Goal: Information Seeking & Learning: Compare options

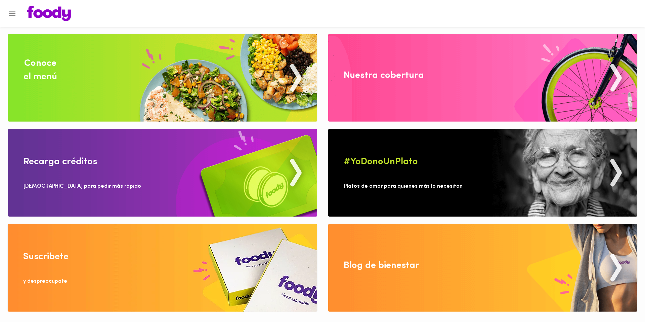
click at [34, 75] on div "Conoce el menú" at bounding box center [41, 70] width 34 height 27
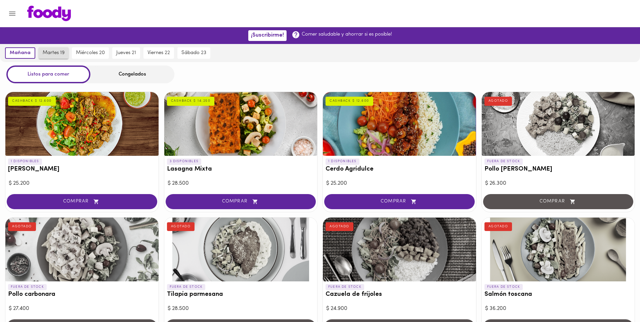
click at [50, 54] on span "martes 19" at bounding box center [54, 53] width 22 height 6
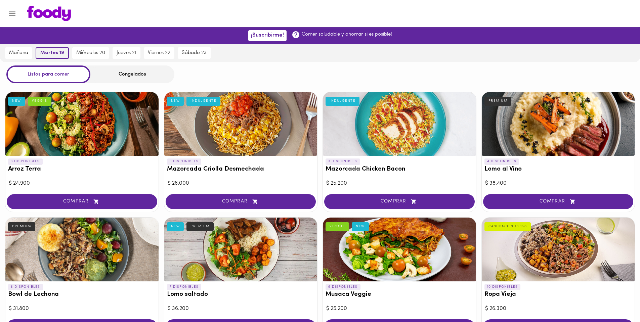
click at [54, 54] on span "martes 19" at bounding box center [52, 53] width 24 height 6
click at [80, 55] on span "miércoles 20" at bounding box center [90, 53] width 29 height 6
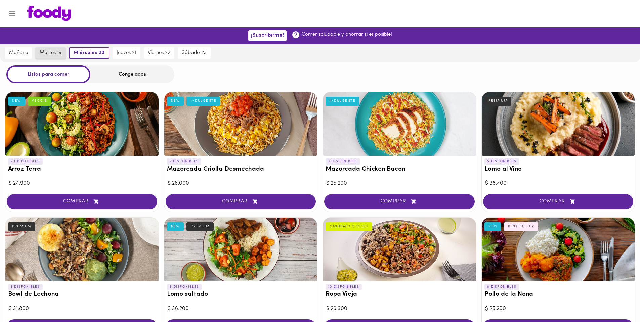
click at [57, 51] on span "martes 19" at bounding box center [51, 53] width 22 height 6
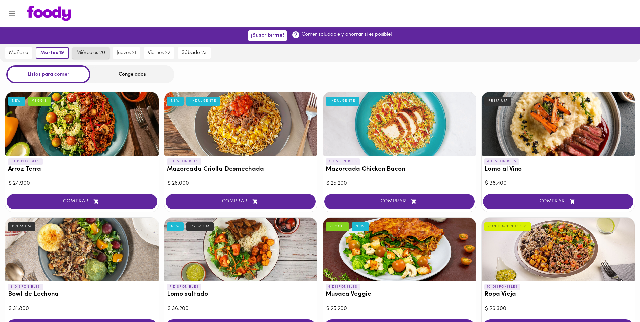
click at [85, 50] on span "miércoles 20" at bounding box center [90, 53] width 29 height 6
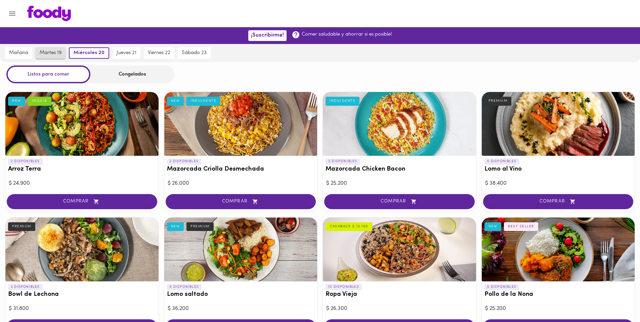
click at [55, 52] on span "martes 19" at bounding box center [51, 53] width 22 height 6
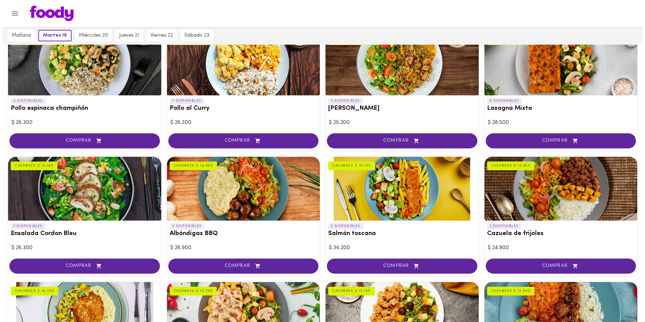
scroll to position [620, 0]
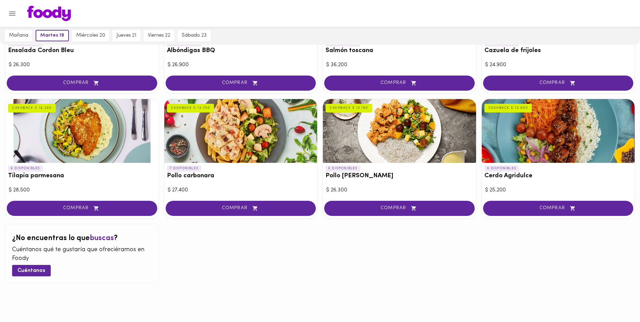
click at [40, 108] on div "CASHBACK $ 14.250" at bounding box center [32, 108] width 48 height 9
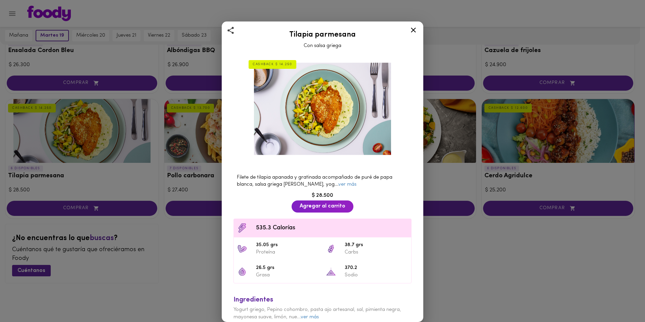
scroll to position [26, 0]
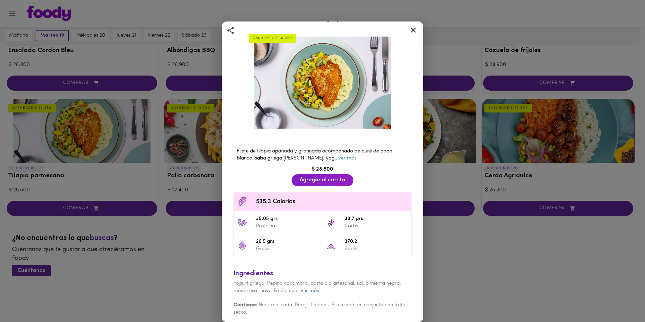
click at [316, 289] on link "ver más" at bounding box center [310, 291] width 18 height 5
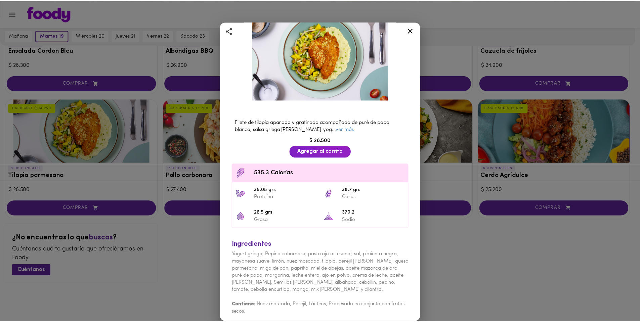
scroll to position [0, 0]
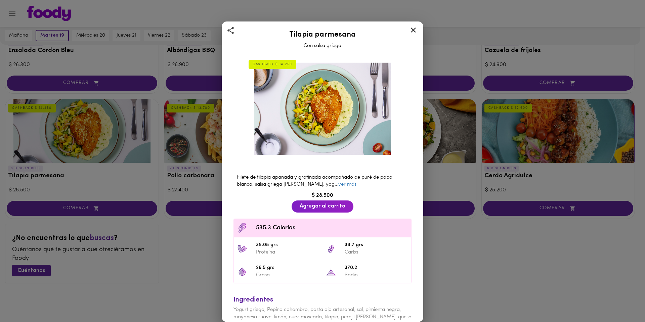
click at [410, 29] on icon at bounding box center [413, 30] width 8 height 8
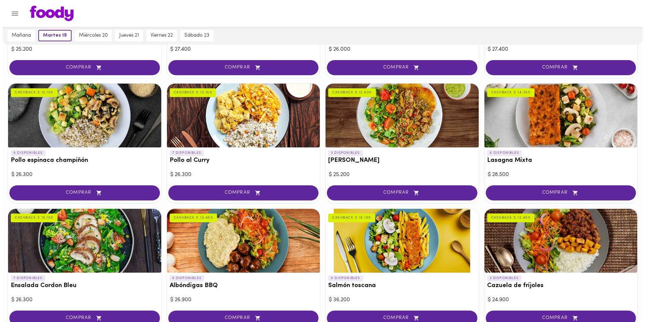
scroll to position [351, 0]
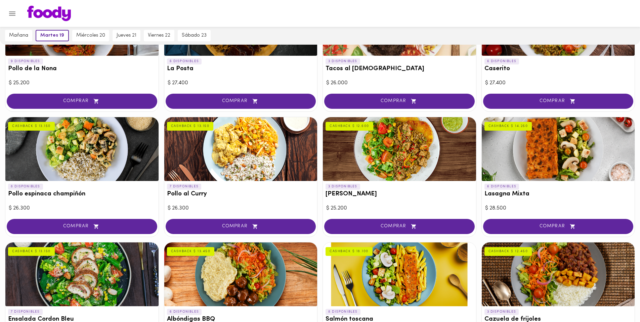
click at [394, 159] on div at bounding box center [399, 149] width 153 height 64
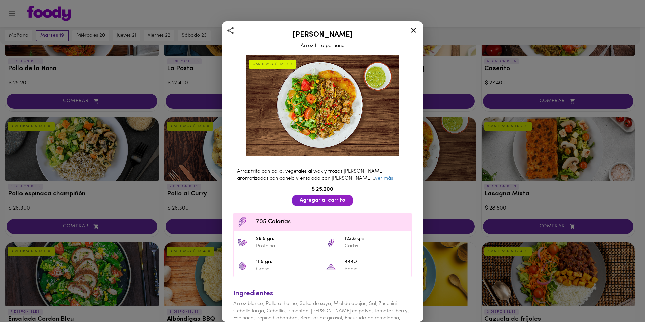
click at [453, 146] on div "[PERSON_NAME] frito peruano CASHBACK $ 12.600 Arroz frito con pollo, vegetales …" at bounding box center [322, 161] width 645 height 322
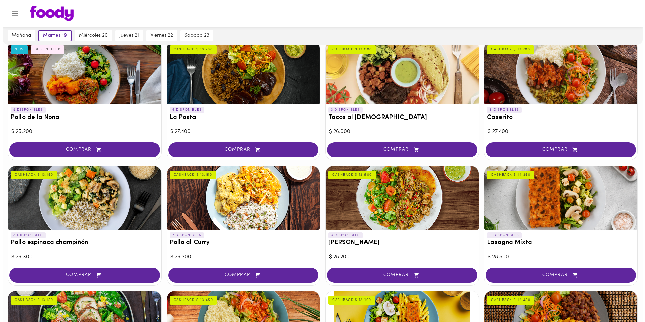
scroll to position [369, 0]
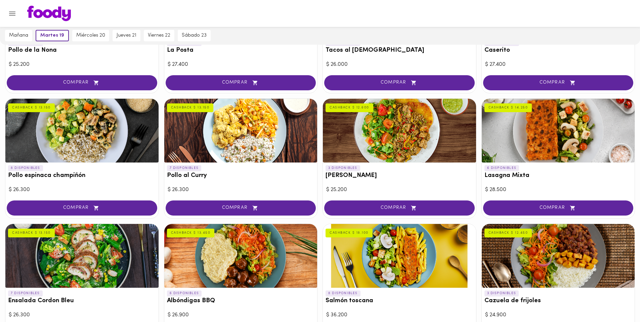
click at [559, 135] on div at bounding box center [558, 131] width 153 height 64
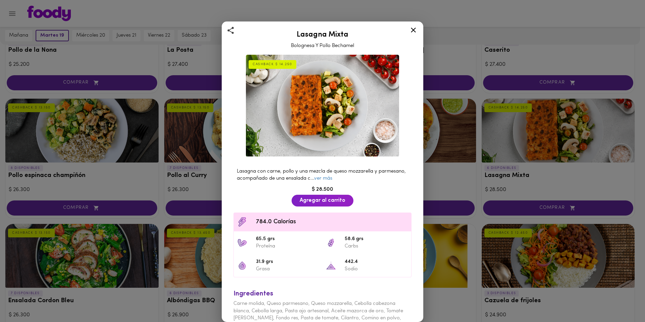
click at [466, 154] on div "Lasagna Mixta Bolognesa Y Pollo Bechamel CASHBACK $ 14.250 Lasagna con carne, p…" at bounding box center [322, 161] width 645 height 322
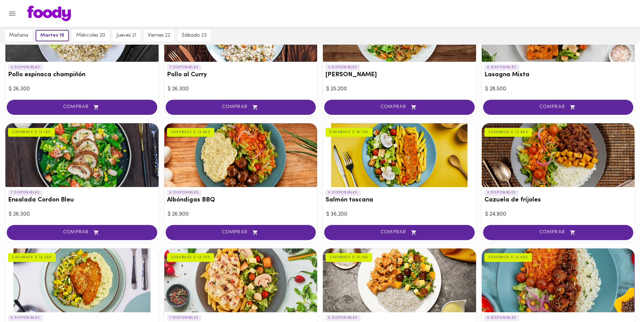
scroll to position [504, 0]
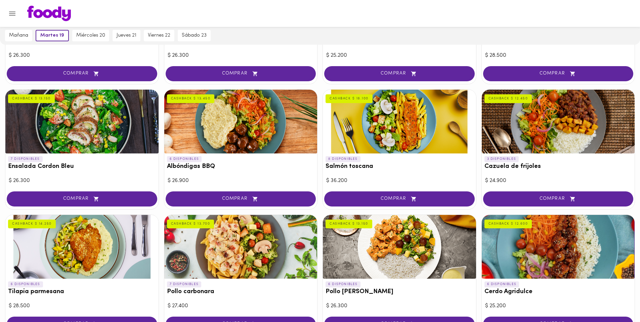
click at [516, 132] on div at bounding box center [558, 122] width 153 height 64
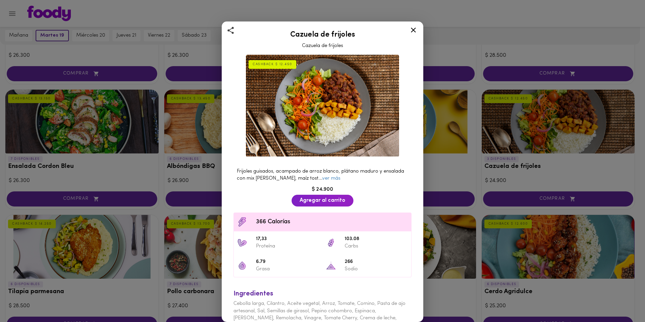
click at [455, 163] on div "Cazuela de frijoles Cazuela de frijoles CASHBACK $ 12.450 Frijoles guisados, ac…" at bounding box center [322, 161] width 645 height 322
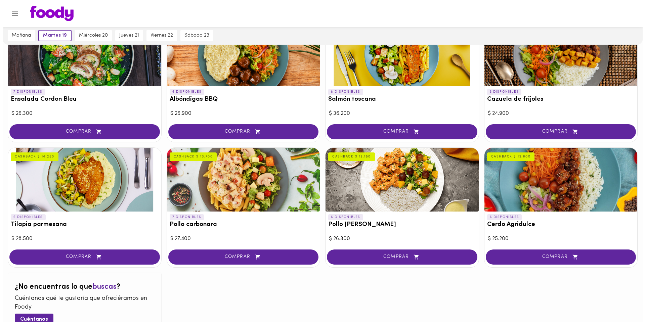
scroll to position [605, 0]
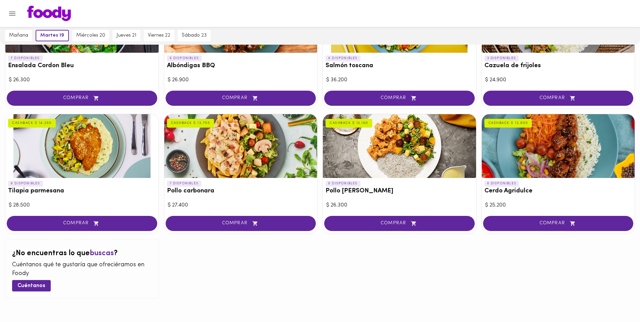
click at [563, 147] on div at bounding box center [558, 146] width 153 height 64
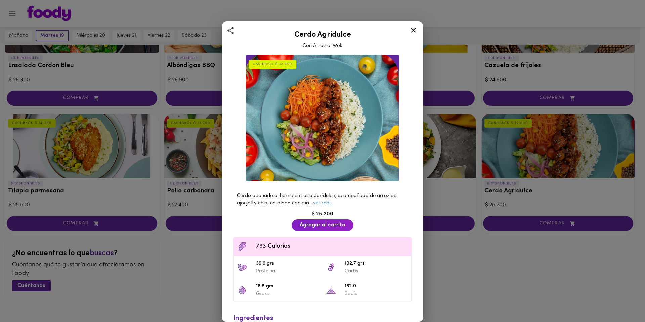
click at [458, 206] on div "Cerdo Agridulce Con Arroz al Wok CASHBACK $ 12.600 Cerdo apanado al horno en sa…" at bounding box center [322, 161] width 645 height 322
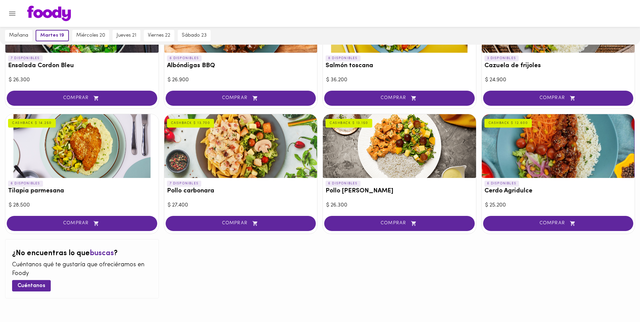
click at [253, 164] on div at bounding box center [240, 146] width 153 height 64
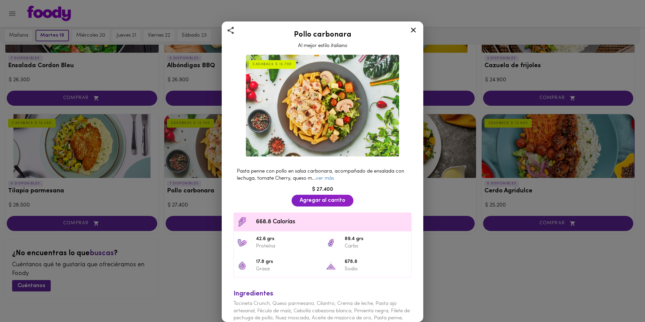
drag, startPoint x: 171, startPoint y: 265, endPoint x: 135, endPoint y: 228, distance: 52.0
click at [171, 265] on div "Pollo carbonara Al mejor estilo italiano CASHBACK $ 13.700 Pasta penne con poll…" at bounding box center [322, 161] width 645 height 322
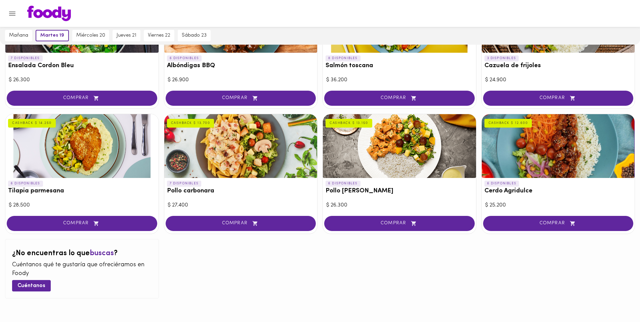
click at [97, 169] on div at bounding box center [81, 146] width 153 height 64
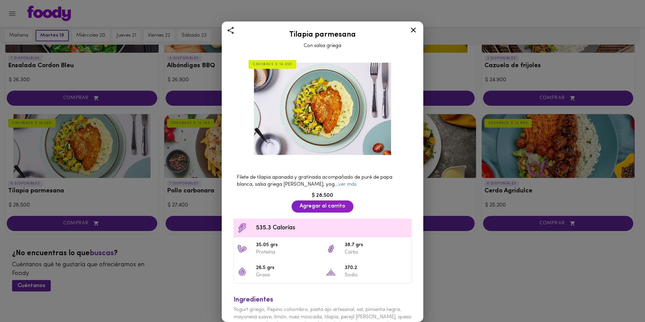
click at [169, 249] on div "Tilapia parmesana Con salsa griega CASHBACK $ 14.250 Filete de tilapia apanada …" at bounding box center [322, 161] width 645 height 322
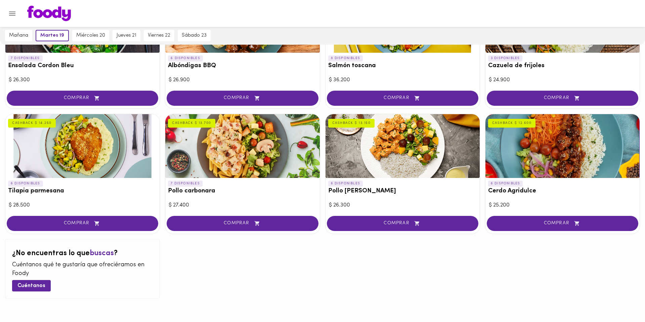
scroll to position [470, 0]
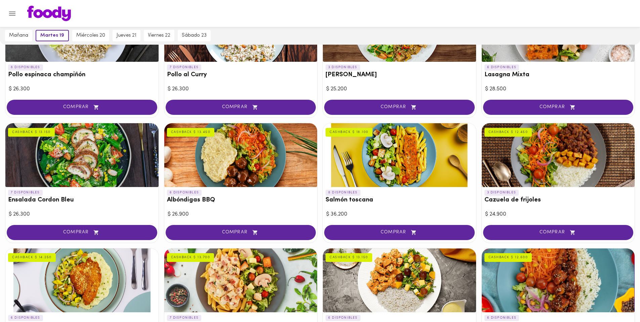
click at [102, 178] on div at bounding box center [81, 155] width 153 height 64
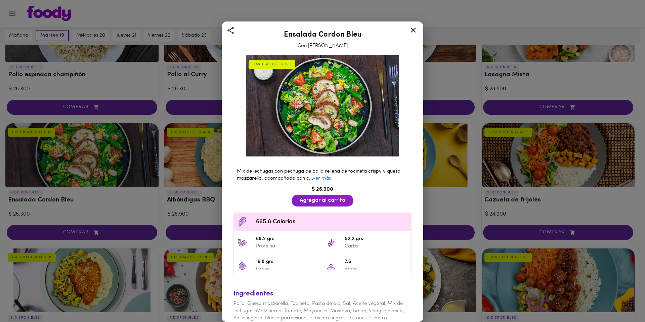
scroll to position [28, 0]
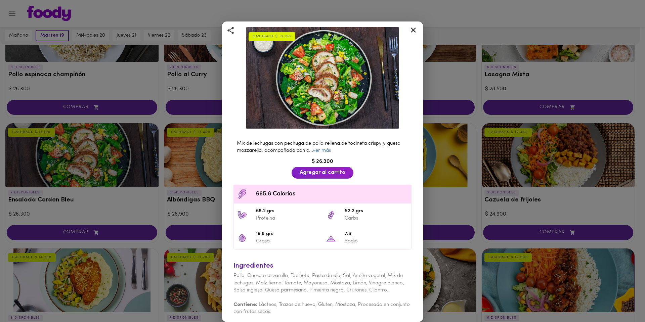
click at [148, 216] on div "Ensalada Cordon Bleu Con Aderezo [PERSON_NAME] $ 13.150 Mix de lechugas con pec…" at bounding box center [322, 161] width 645 height 322
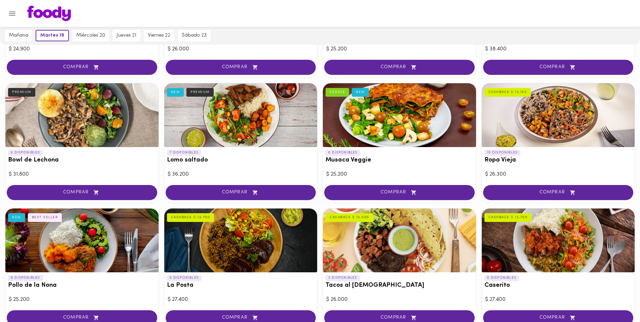
scroll to position [101, 0]
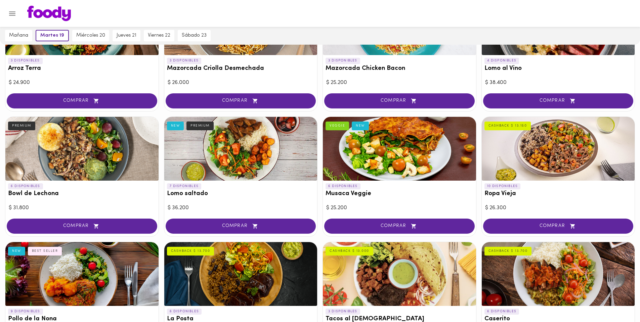
click at [230, 177] on div at bounding box center [240, 149] width 153 height 64
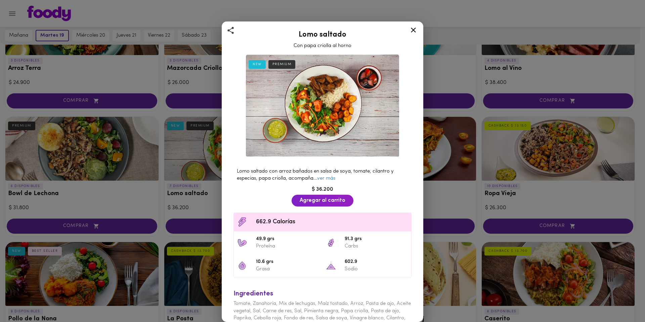
click at [215, 212] on div "Lomo saltado Con papa criolla al horno NEW PREMIUM Lomo saltado con arroz bañad…" at bounding box center [322, 161] width 645 height 322
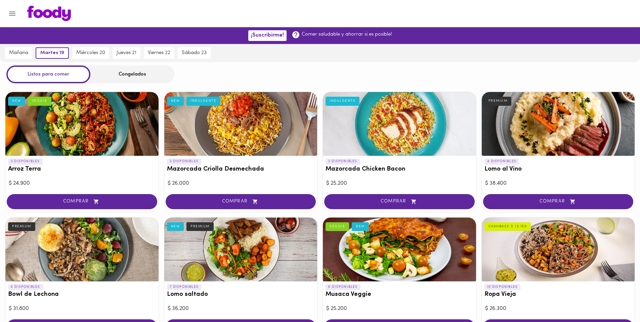
click at [216, 145] on div at bounding box center [240, 124] width 153 height 64
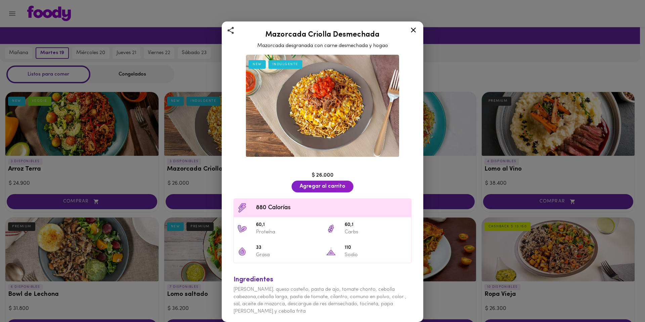
click at [159, 178] on div "Mazorcada Criolla Desmechada Mazorcada desgranada con carne desmechada y hogao …" at bounding box center [322, 161] width 645 height 322
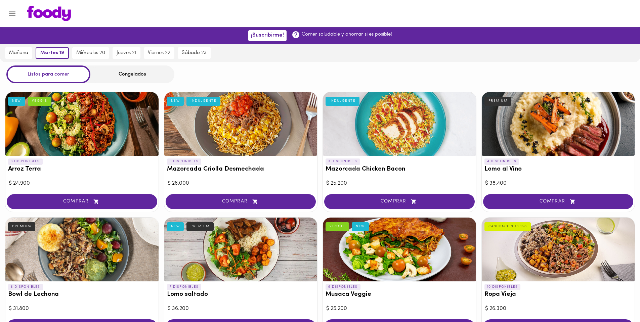
click at [149, 156] on div "3 DISPONIBLES Arroz Terra NEW VEGGIE" at bounding box center [81, 167] width 153 height 22
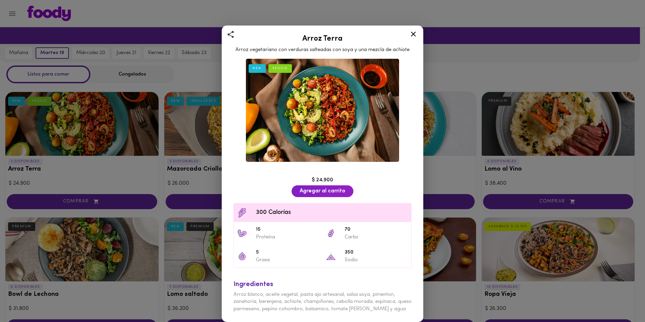
click at [148, 140] on div "Arroz Terra Arroz vegetariano con verduras salteadas con soya y una mezcla de a…" at bounding box center [322, 161] width 645 height 322
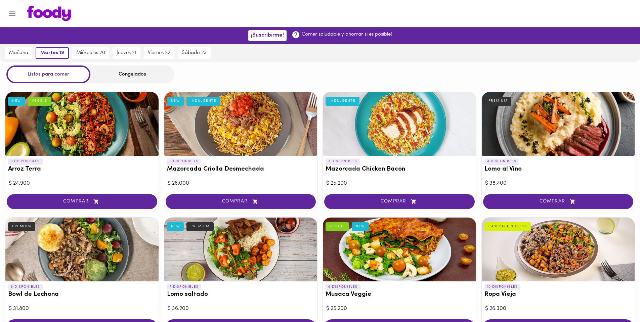
click at [365, 156] on div "3 DISPONIBLES Mazorcada Chicken Bacon INDULGENTE" at bounding box center [399, 167] width 153 height 22
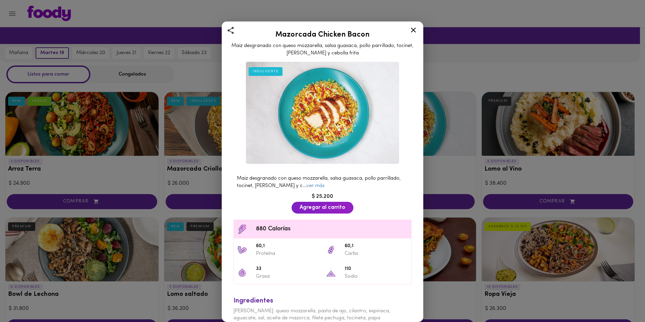
click at [513, 148] on div "Mazorcada Chicken Bacon Maiz desgranado con queso mozzarella, salsa guasaca, po…" at bounding box center [322, 161] width 645 height 322
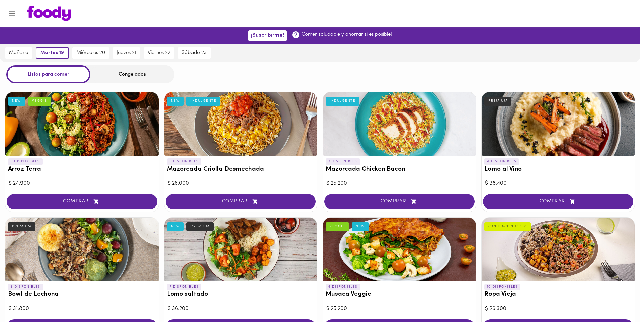
click at [528, 146] on div at bounding box center [558, 124] width 153 height 64
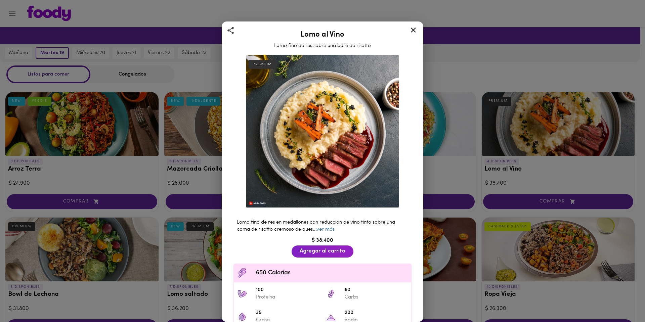
click at [502, 234] on div "Lomo al Vino Lomo fino de res sobre una base de risotto PREMIUM Lomo fino de re…" at bounding box center [322, 161] width 645 height 322
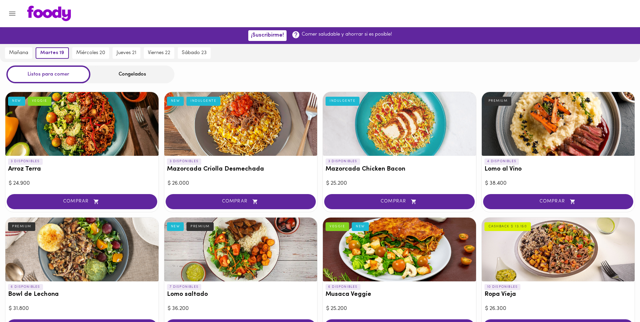
scroll to position [134, 0]
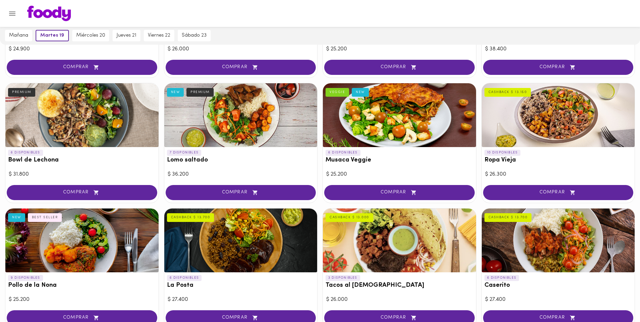
click at [234, 132] on div at bounding box center [240, 115] width 153 height 64
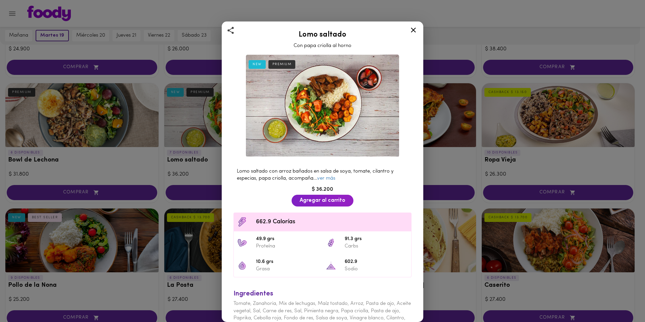
click at [211, 146] on div "Lomo saltado Con papa criolla al horno NEW PREMIUM Lomo saltado con arroz bañad…" at bounding box center [322, 161] width 645 height 322
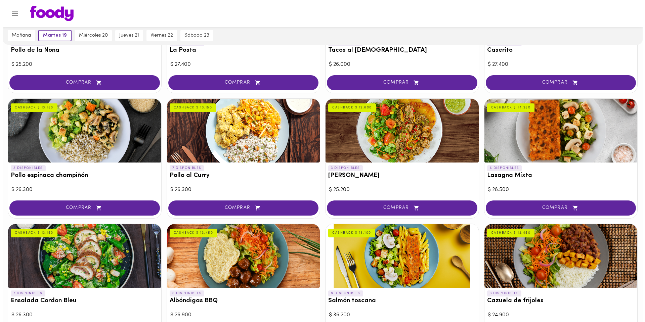
scroll to position [470, 0]
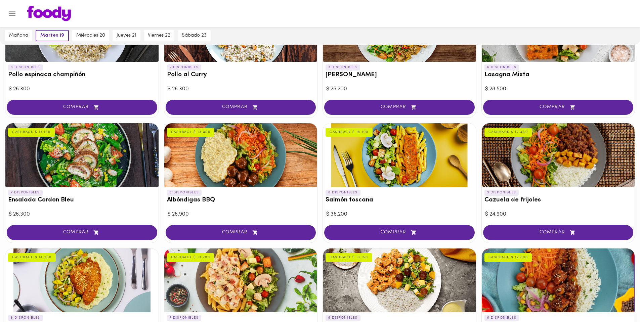
click at [109, 165] on div at bounding box center [81, 155] width 153 height 64
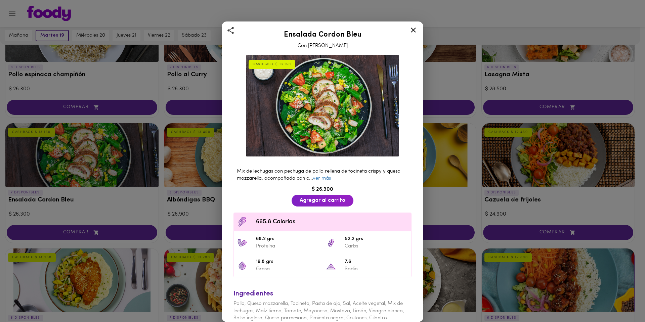
click at [109, 165] on div "Ensalada Cordon Bleu Con Aderezo [PERSON_NAME] $ 13.150 Mix de lechugas con pec…" at bounding box center [322, 161] width 645 height 322
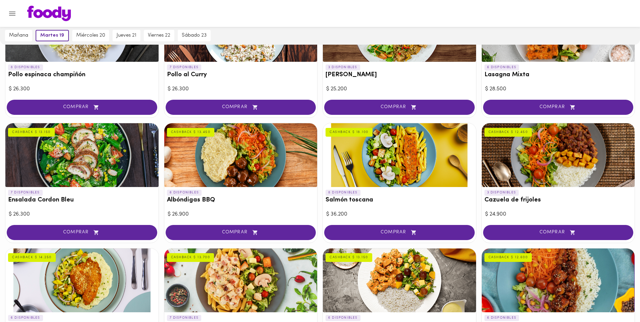
click at [259, 164] on div at bounding box center [240, 155] width 153 height 64
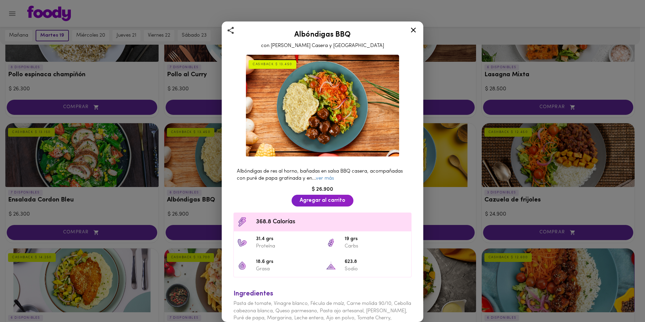
click at [90, 163] on div "Albóndigas BBQ con Salsa Barbacoa Casera y Puré CASHBACK $ 13.450 Albóndigas de…" at bounding box center [322, 161] width 645 height 322
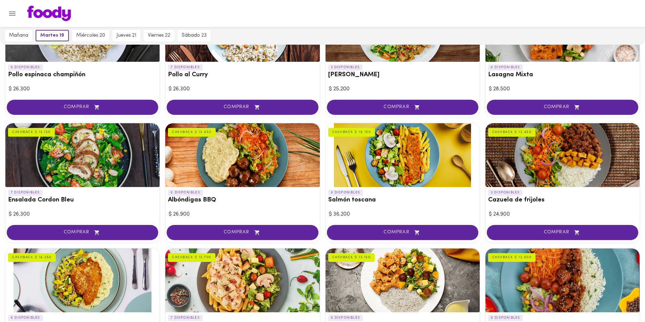
click at [103, 160] on div at bounding box center [82, 155] width 154 height 64
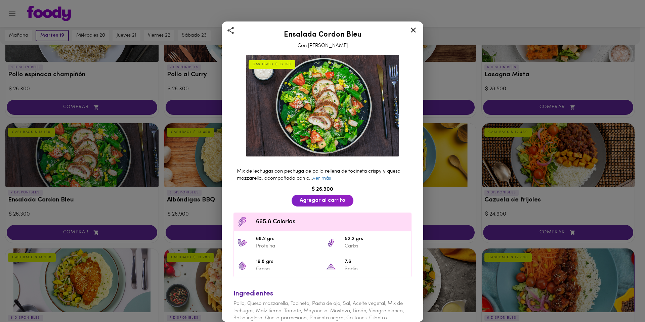
click at [103, 160] on div "Ensalada Cordon Bleu Con Aderezo [PERSON_NAME] $ 13.150 Mix de lechugas con pec…" at bounding box center [322, 161] width 645 height 322
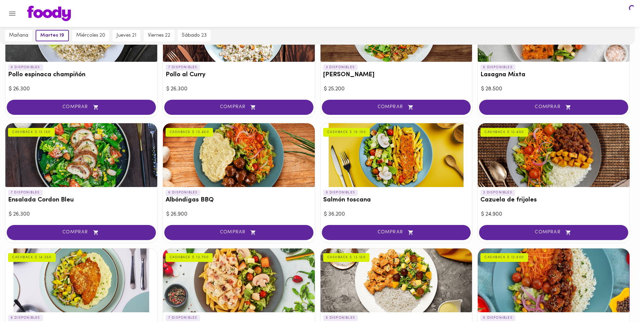
click at [224, 151] on div at bounding box center [239, 155] width 152 height 64
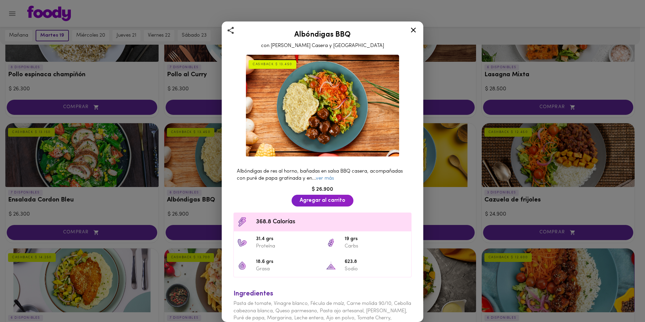
click at [194, 153] on div "Albóndigas BBQ con Salsa Barbacoa Casera y Puré CASHBACK $ 13.450 Albóndigas de…" at bounding box center [322, 161] width 645 height 322
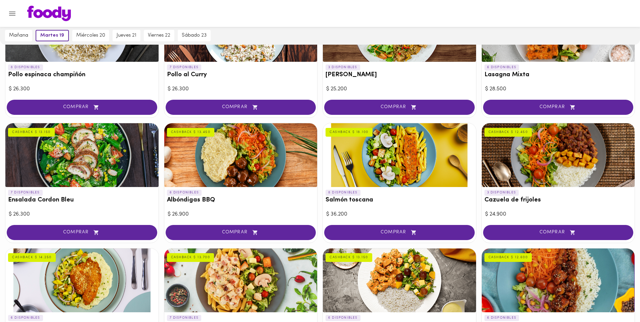
click at [380, 156] on div at bounding box center [399, 155] width 153 height 64
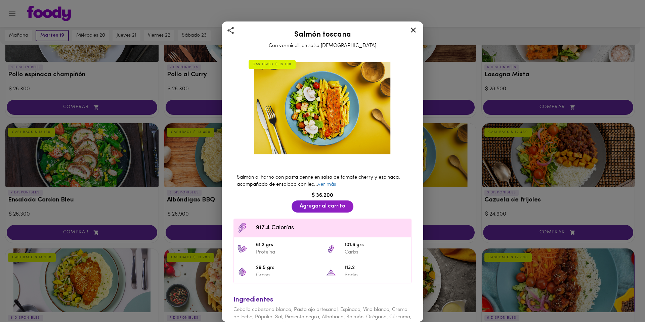
click at [578, 167] on div "Salmón toscana Con vermicelli en salsa [DEMOGRAPHIC_DATA] CASHBACK $ 18.100 Sal…" at bounding box center [322, 161] width 645 height 322
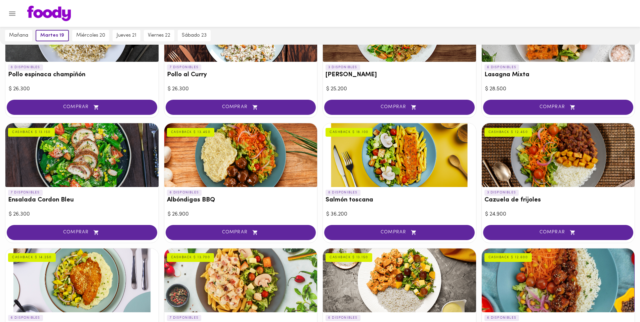
click at [578, 167] on div at bounding box center [558, 155] width 153 height 64
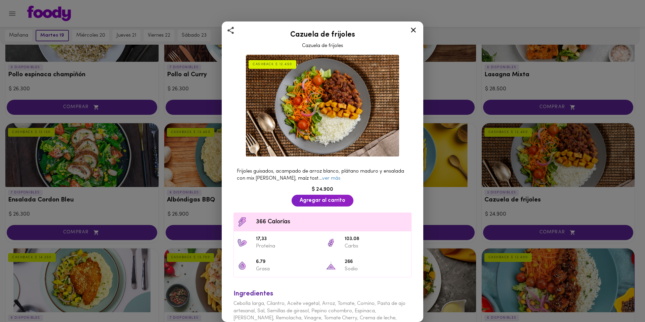
click at [524, 184] on div "Cazuela de frijoles Cazuela de frijoles CASHBACK $ 12.450 Frijoles guisados, ac…" at bounding box center [322, 161] width 645 height 322
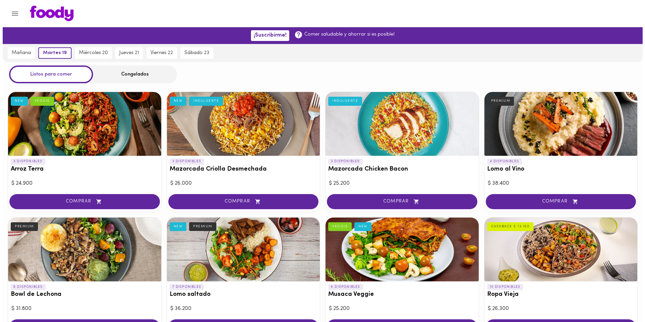
scroll to position [282, 0]
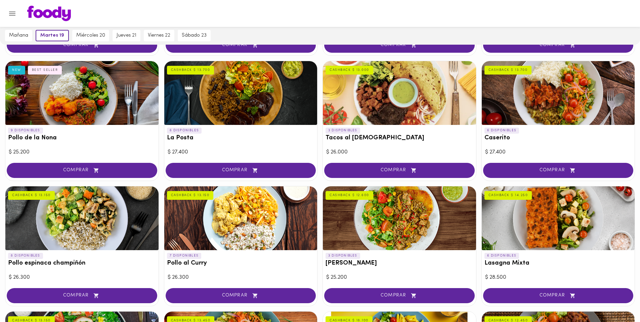
click at [589, 127] on div "6 DISPONIBLES Caserito CASHBACK $ 13.700" at bounding box center [558, 136] width 153 height 22
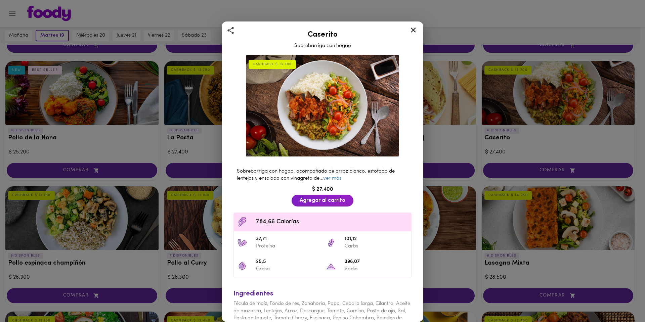
click at [411, 29] on icon at bounding box center [413, 30] width 8 height 8
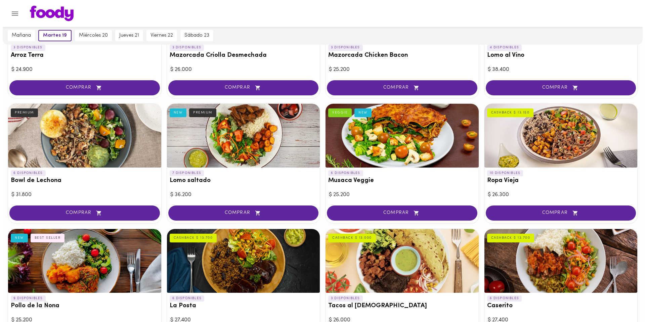
scroll to position [80, 0]
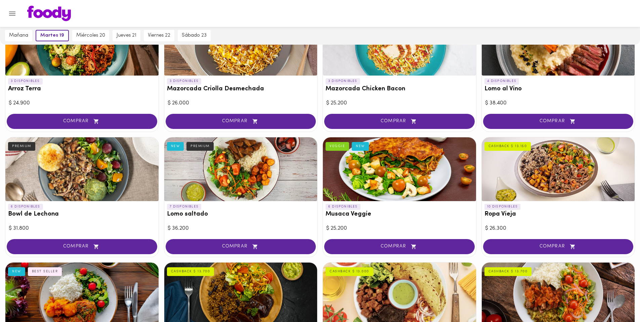
click at [515, 139] on div "CASHBACK $ 13.150" at bounding box center [506, 144] width 49 height 11
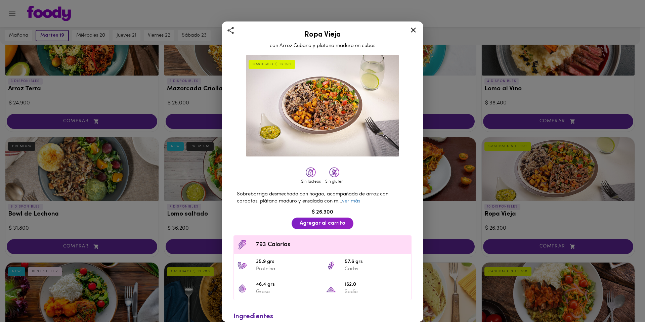
click at [498, 96] on div "Ropa Vieja con Arroz Cubano y platano maduro en cubos CASHBACK $ 13.150 Sin lác…" at bounding box center [322, 161] width 645 height 322
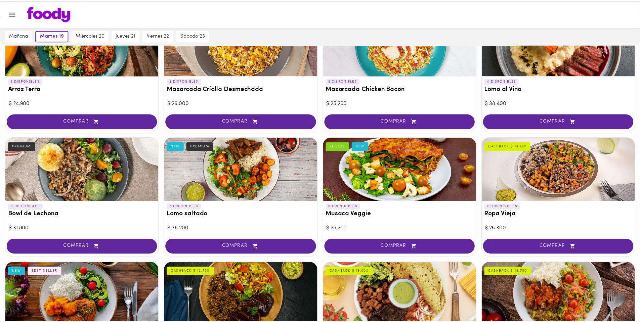
scroll to position [47, 0]
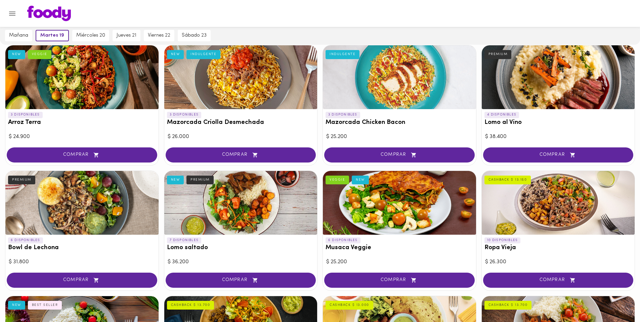
click at [536, 85] on div at bounding box center [558, 77] width 153 height 64
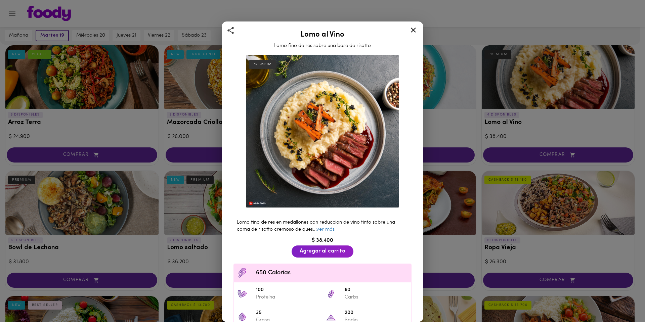
click at [444, 120] on div "Lomo al Vino Lomo fino de res sobre una base de risotto PREMIUM Lomo fino de re…" at bounding box center [322, 161] width 645 height 322
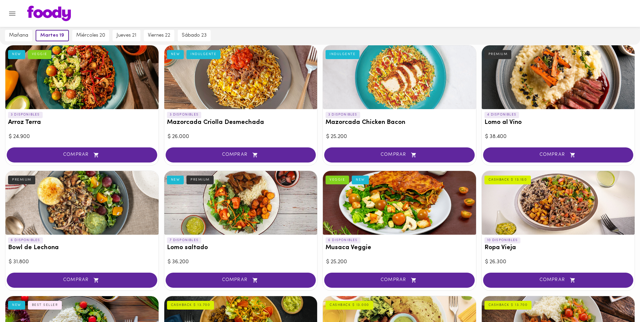
click at [418, 87] on div at bounding box center [399, 77] width 153 height 64
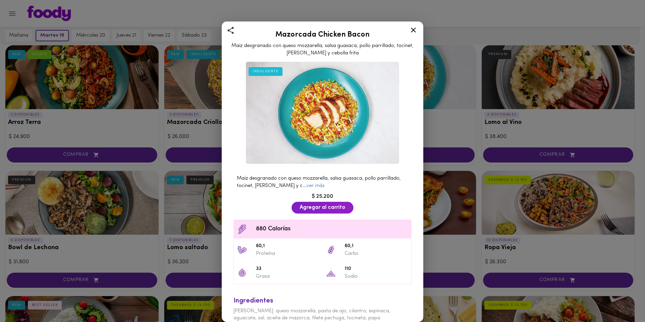
click at [205, 89] on div "Mazorcada Chicken Bacon Maiz desgranado con queso mozzarella, salsa guasaca, po…" at bounding box center [322, 161] width 645 height 322
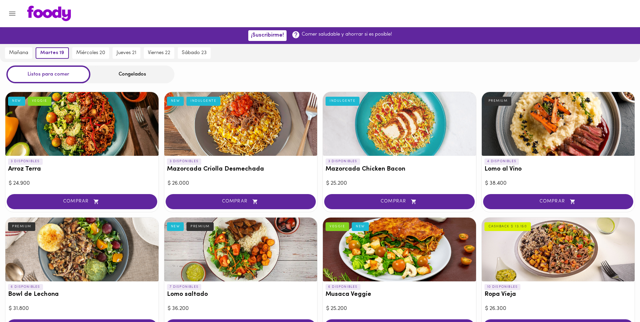
click at [90, 133] on div at bounding box center [81, 124] width 153 height 64
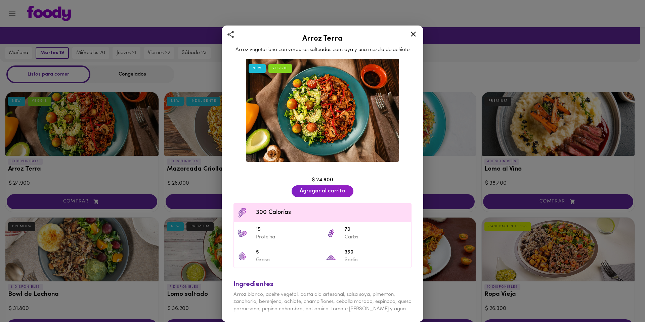
click at [131, 174] on div "Arroz Terra Arroz vegetariano con verduras salteadas con soya y una mezcla de a…" at bounding box center [322, 161] width 645 height 322
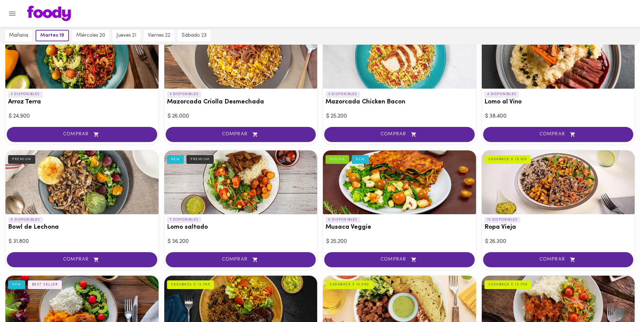
scroll to position [101, 0]
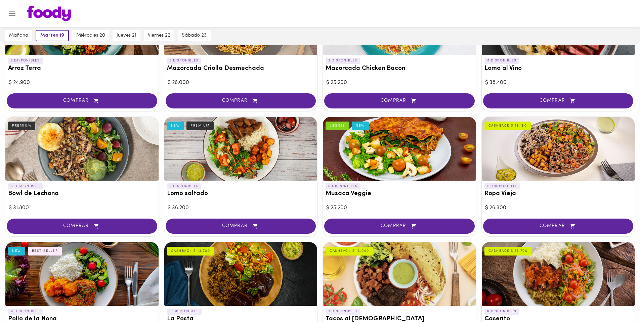
click at [127, 167] on div at bounding box center [81, 149] width 153 height 64
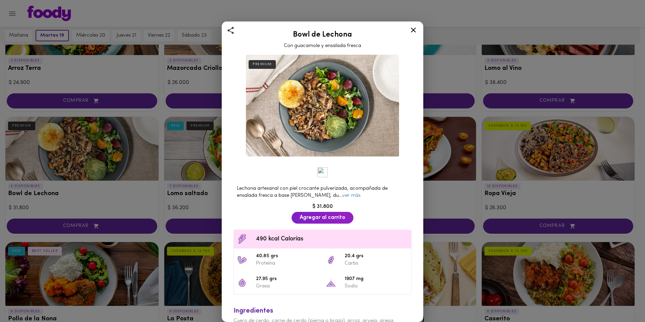
click at [117, 209] on div "Bowl de Lechona Con guacamole y ensalada fresca PREMIUM Lechona artesanal con p…" at bounding box center [322, 161] width 645 height 322
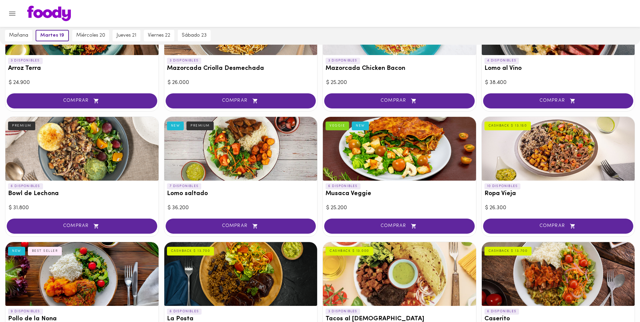
click at [216, 172] on div at bounding box center [240, 149] width 153 height 64
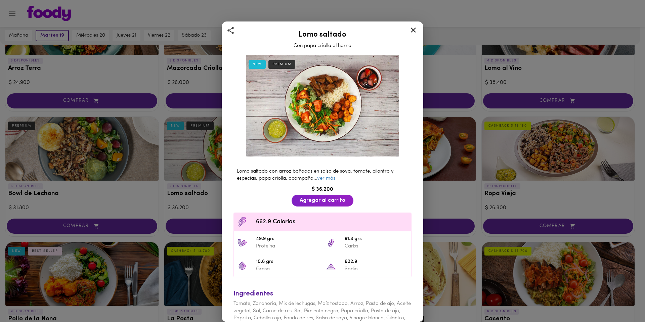
click at [456, 207] on div "Lomo saltado Con papa criolla al horno NEW PREMIUM Lomo saltado con arroz bañad…" at bounding box center [322, 161] width 645 height 322
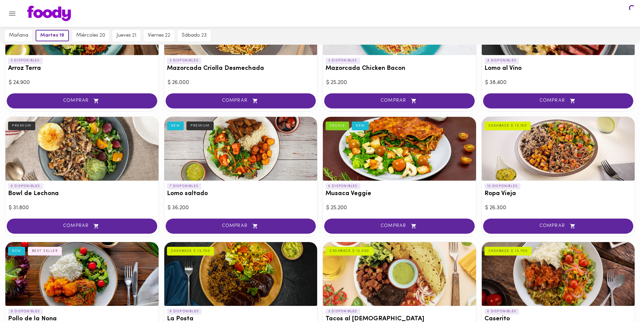
click at [418, 158] on div at bounding box center [399, 149] width 153 height 64
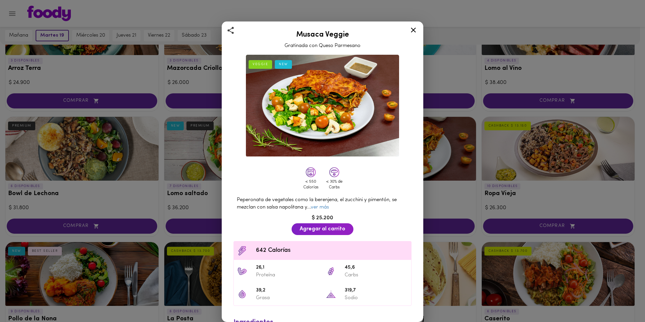
click at [539, 193] on div "Musaca Veggie Gratinada con Queso Parmesano VEGGIE NEW < 550 Calorías < 30% de …" at bounding box center [322, 161] width 645 height 322
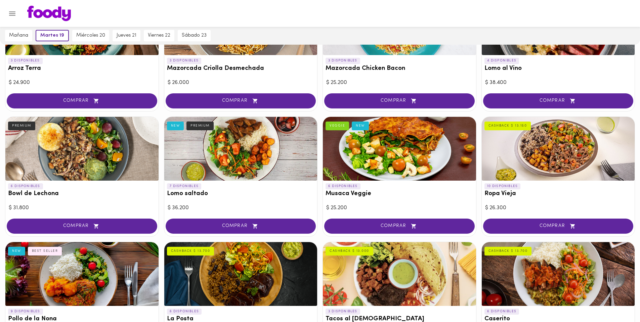
scroll to position [235, 0]
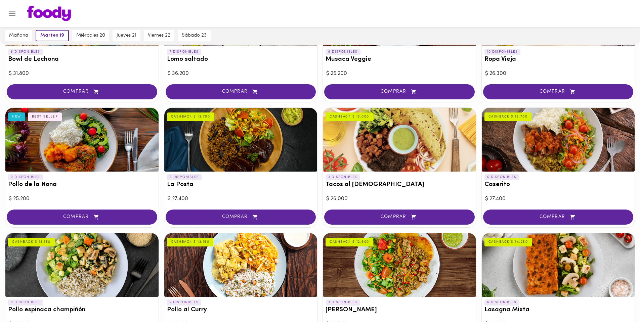
click at [83, 178] on div "9 DISPONIBLES Pollo de la Nona NEW BEST SELLER" at bounding box center [81, 183] width 153 height 22
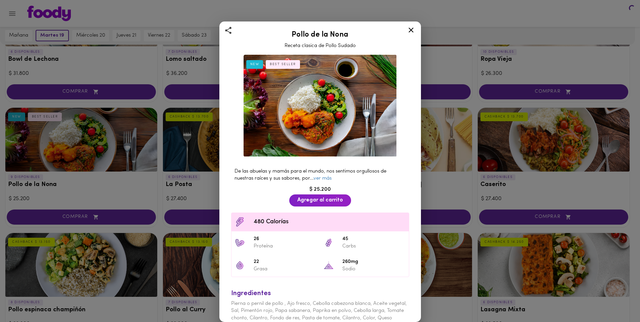
click at [89, 163] on div "Pollo de la Nona Receta clasica de Pollo Sudado NEW BEST SELLER De las abuelas …" at bounding box center [320, 161] width 640 height 322
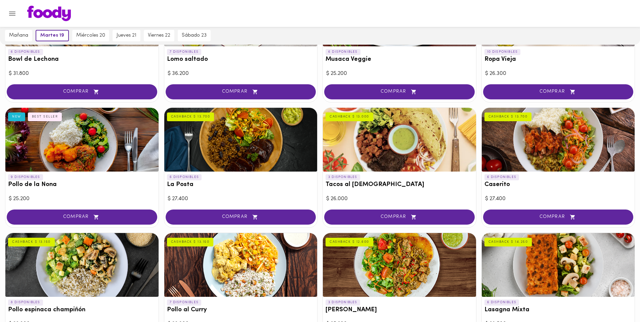
click at [89, 163] on div at bounding box center [81, 140] width 153 height 64
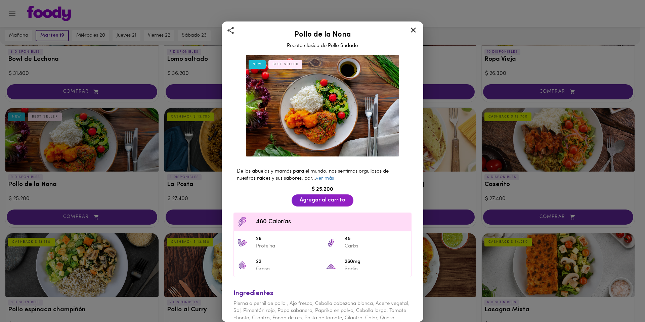
click at [89, 164] on div "Pollo de la Nona Receta clasica de Pollo Sudado NEW BEST SELLER De las abuelas …" at bounding box center [322, 161] width 645 height 322
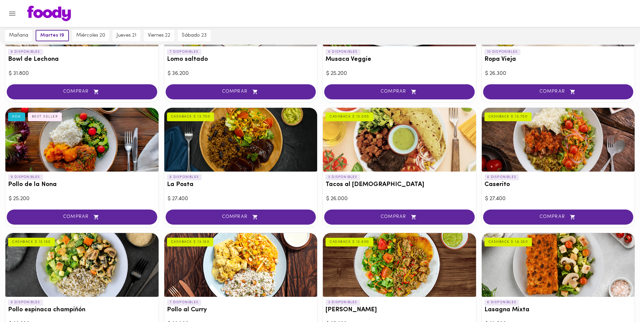
click at [199, 154] on div at bounding box center [240, 140] width 153 height 64
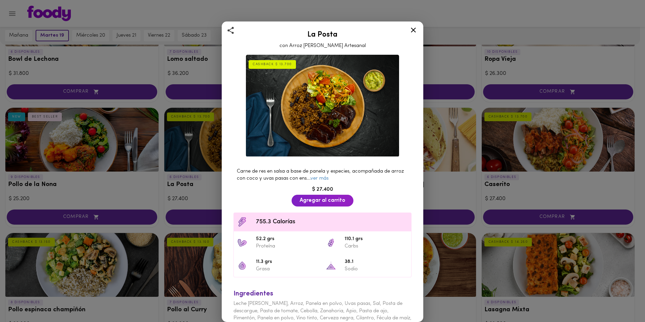
click at [199, 154] on div "La Posta con Arroz [PERSON_NAME] Artesanal CASHBACK $ 13.700 Carne de res en sa…" at bounding box center [322, 161] width 645 height 322
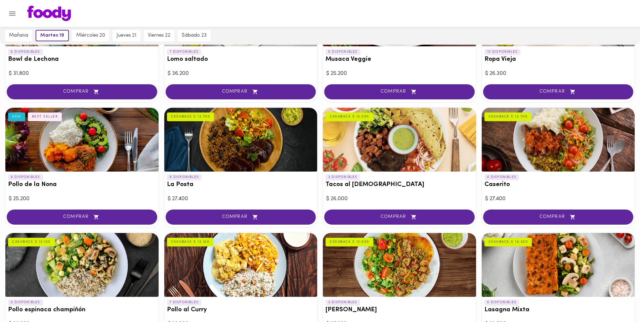
click at [376, 156] on div at bounding box center [399, 140] width 153 height 64
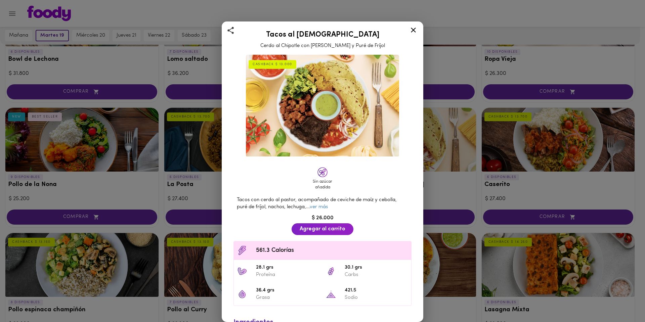
click at [448, 208] on div "Tacos al Pastor Cerdo al Chipotle con [PERSON_NAME] y Puré de Fríjol CASHBACK $…" at bounding box center [322, 161] width 645 height 322
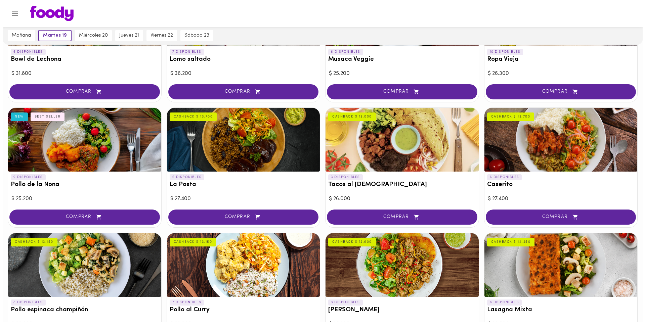
scroll to position [369, 0]
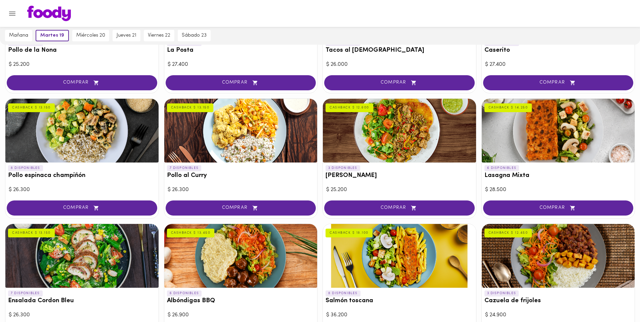
click at [60, 144] on div at bounding box center [81, 131] width 153 height 64
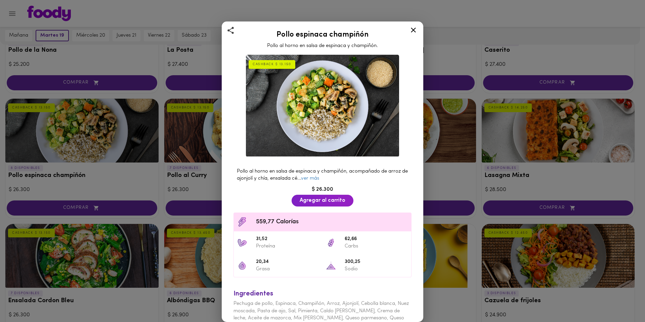
click at [202, 145] on div "Pollo espinaca champiñón Pollo al horno en salsa de espinaca y champiñón. CASHB…" at bounding box center [322, 161] width 645 height 322
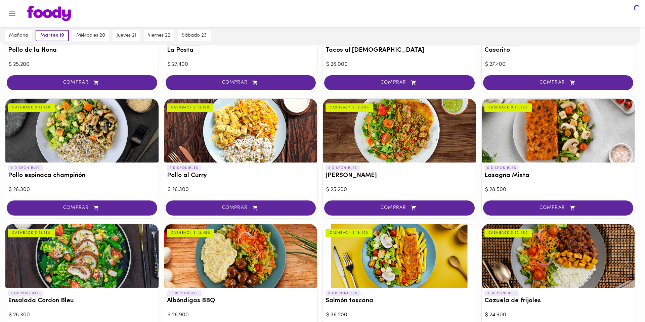
click at [208, 140] on div at bounding box center [240, 131] width 153 height 64
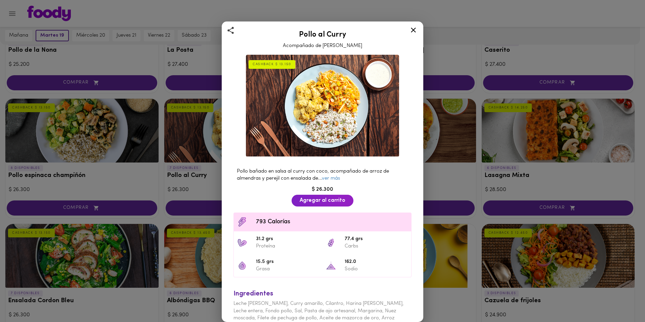
click at [190, 173] on div "Pollo al Curry Acompañado de Arroz Pilaf CASHBACK $ 13.150 Pollo bañado en sals…" at bounding box center [322, 161] width 645 height 322
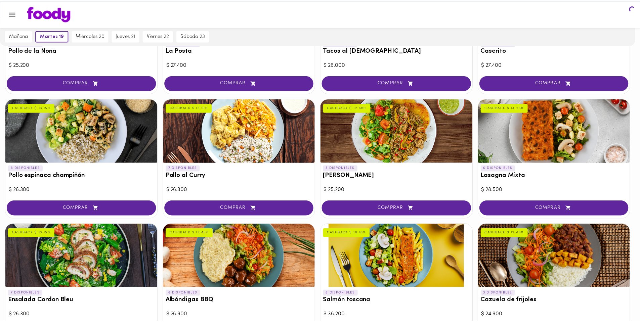
scroll to position [537, 0]
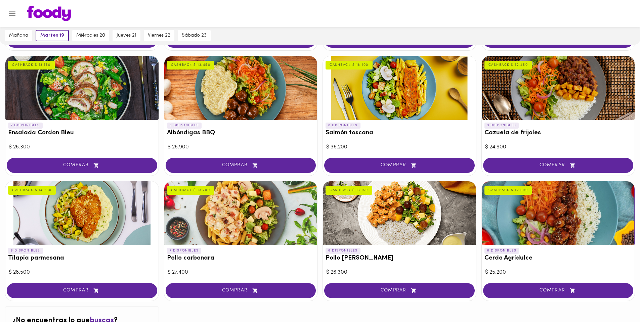
click at [79, 129] on div "7 DISPONIBLES Ensalada Cordon Bleu CASHBACK $ 13.150" at bounding box center [81, 131] width 153 height 22
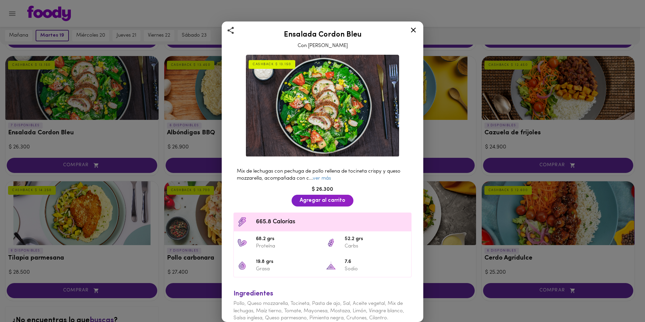
click at [85, 115] on div "Ensalada Cordon Bleu Con Aderezo [PERSON_NAME] $ 13.150 Mix de lechugas con pec…" at bounding box center [322, 161] width 645 height 322
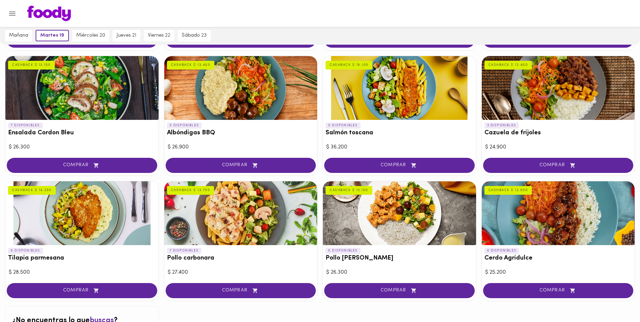
scroll to position [571, 0]
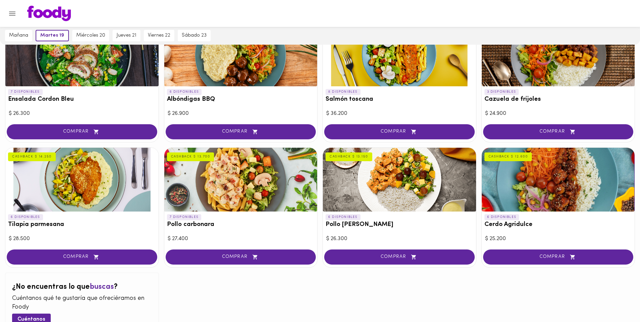
click at [73, 179] on div at bounding box center [81, 180] width 153 height 64
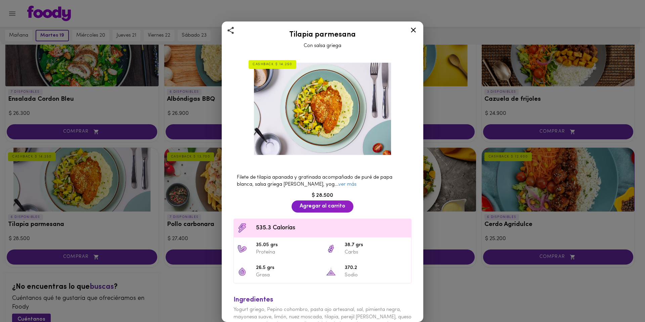
click at [168, 193] on div "Tilapia parmesana Con salsa griega CASHBACK $ 14.250 Filete de tilapia apanada …" at bounding box center [322, 161] width 645 height 322
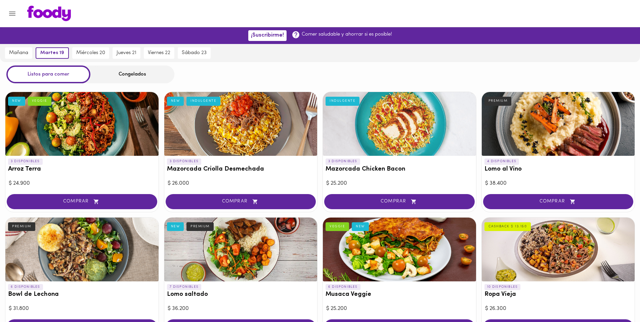
click at [560, 126] on div at bounding box center [558, 124] width 153 height 64
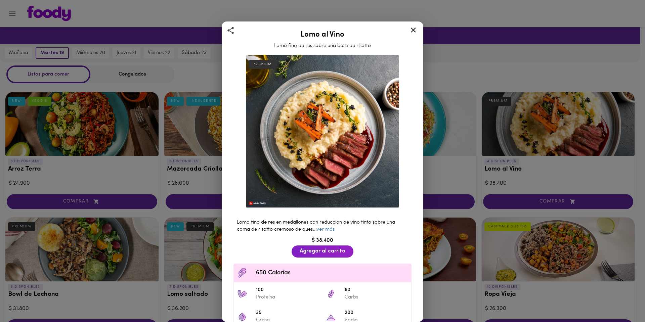
scroll to position [34, 0]
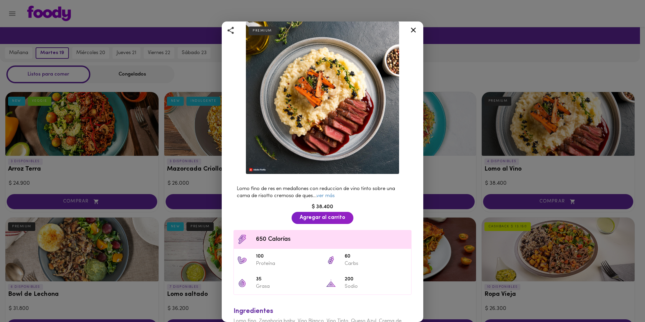
click at [435, 175] on div "Lomo al Vino Lomo fino de res sobre una base de risotto PREMIUM Lomo fino de re…" at bounding box center [322, 161] width 645 height 322
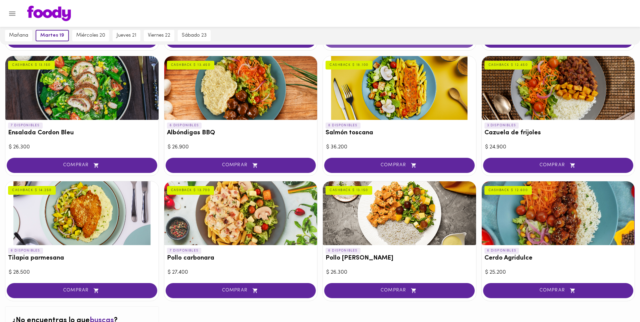
scroll to position [620, 0]
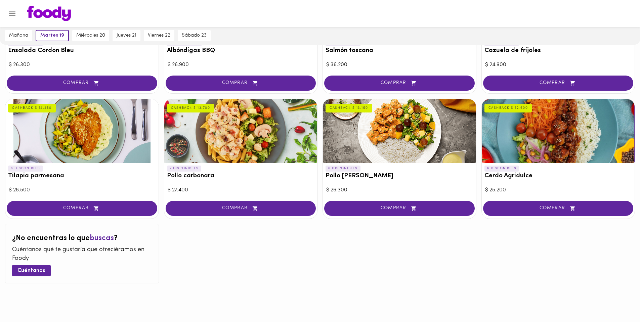
click at [383, 126] on div at bounding box center [399, 131] width 153 height 64
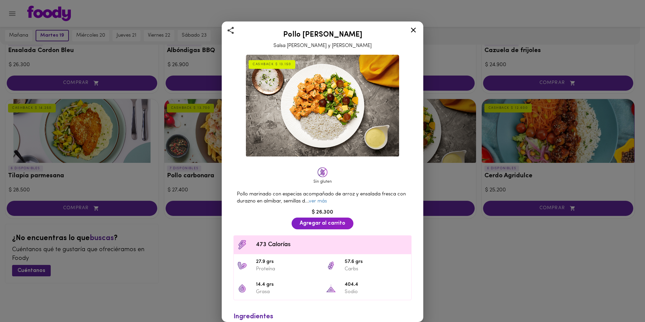
click at [469, 226] on div "Pollo Tikka Massala Salsa [PERSON_NAME] y Coco CASHBACK $ 13.150 Sin gluten Pol…" at bounding box center [322, 161] width 645 height 322
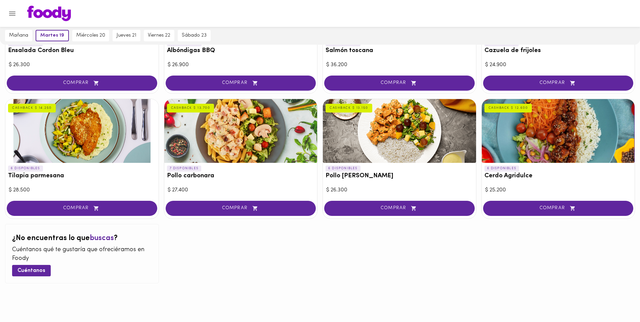
click at [527, 134] on div at bounding box center [558, 131] width 153 height 64
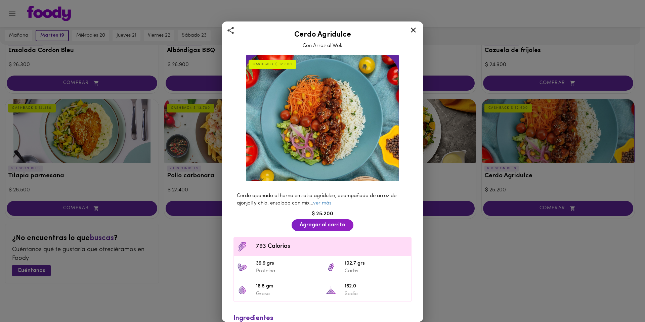
click at [490, 250] on div "Cerdo Agridulce Con Arroz al Wok CASHBACK $ 12.600 Cerdo apanado al horno en sa…" at bounding box center [322, 161] width 645 height 322
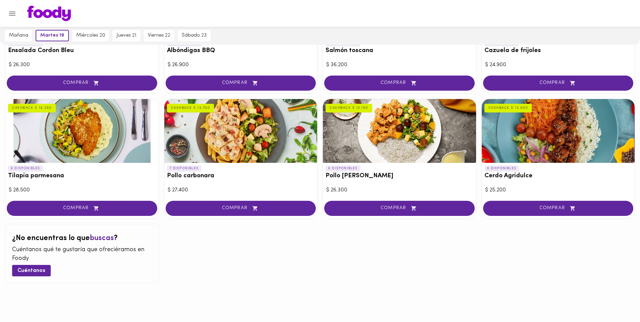
click at [219, 143] on div at bounding box center [240, 131] width 153 height 64
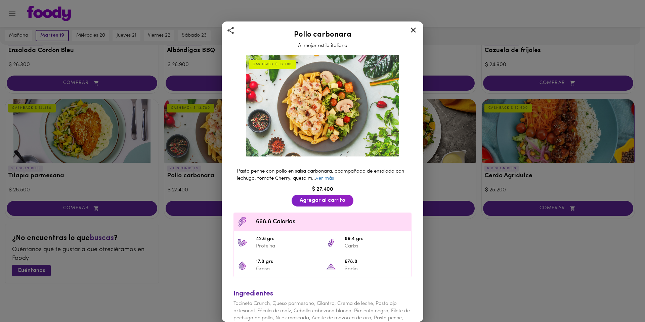
click at [162, 265] on div "Pollo carbonara Al mejor estilo italiano CASHBACK $ 13.700 Pasta penne con poll…" at bounding box center [322, 161] width 645 height 322
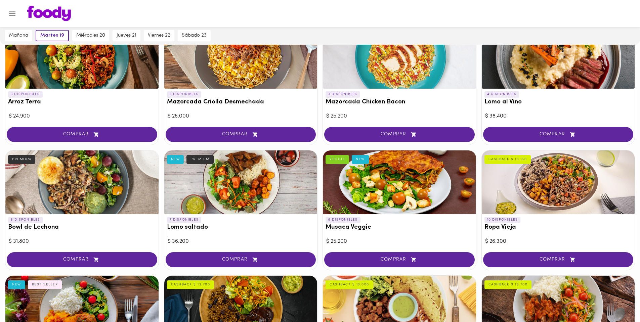
scroll to position [134, 0]
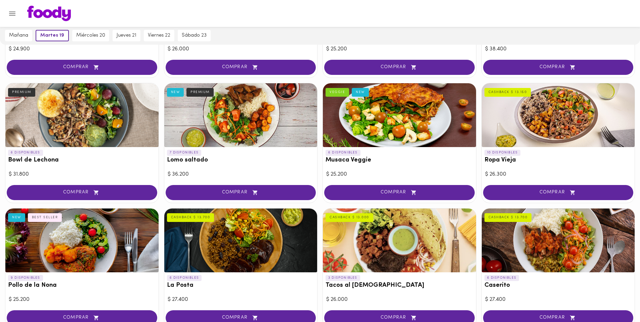
click at [94, 137] on div at bounding box center [81, 115] width 153 height 64
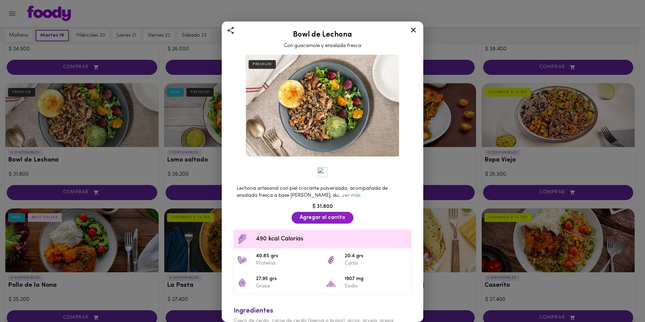
click at [108, 175] on div "Bowl de Lechona Con guacamole y ensalada fresca PREMIUM Lechona artesanal con p…" at bounding box center [322, 161] width 645 height 322
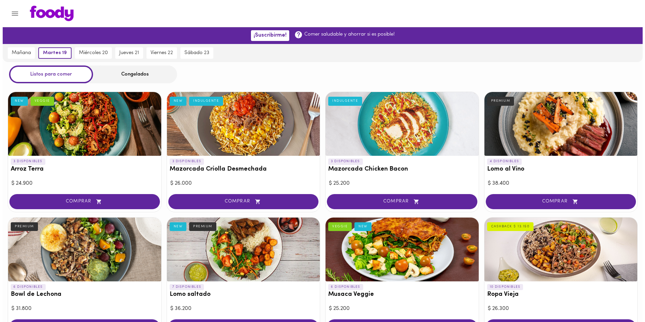
scroll to position [134, 0]
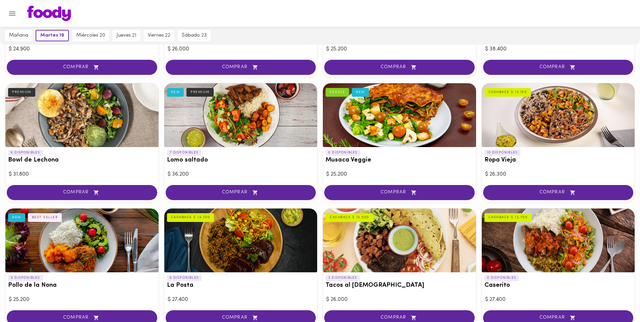
click at [237, 129] on div at bounding box center [240, 115] width 153 height 64
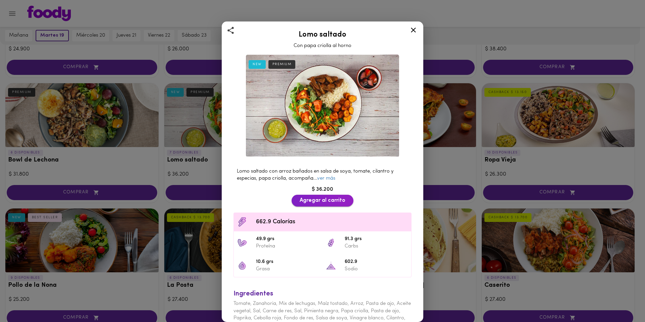
scroll to position [28, 0]
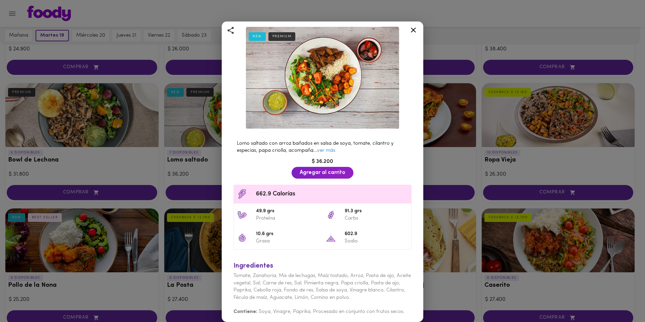
click at [204, 182] on div "Lomo saltado Con papa criolla al horno NEW PREMIUM Lomo saltado con arroz bañad…" at bounding box center [322, 161] width 645 height 322
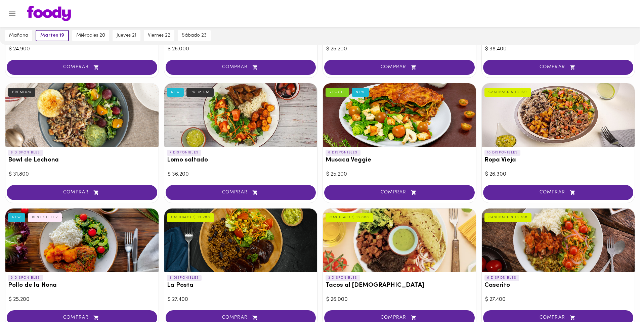
scroll to position [269, 0]
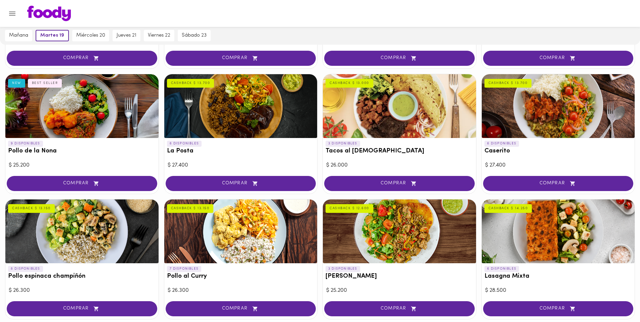
click at [232, 119] on div at bounding box center [240, 106] width 153 height 64
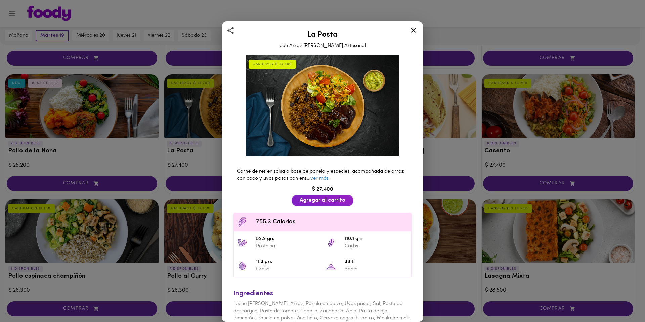
click at [111, 167] on div "La Posta con Arroz [PERSON_NAME] Artesanal CASHBACK $ 13.700 Carne de res en sa…" at bounding box center [322, 161] width 645 height 322
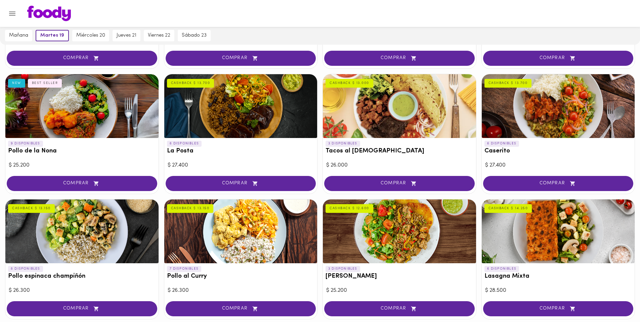
click at [138, 230] on div at bounding box center [81, 232] width 153 height 64
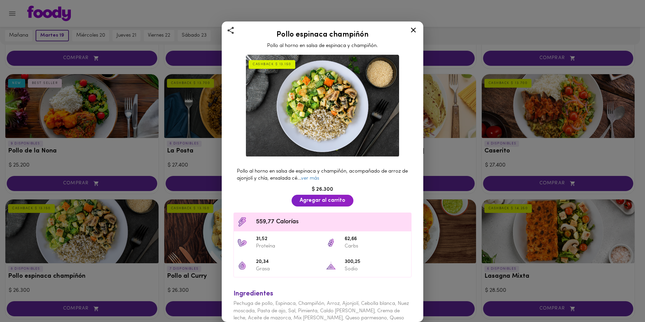
click at [145, 269] on div "Pollo espinaca champiñón Pollo al horno en salsa de espinaca y champiñón. CASHB…" at bounding box center [322, 161] width 645 height 322
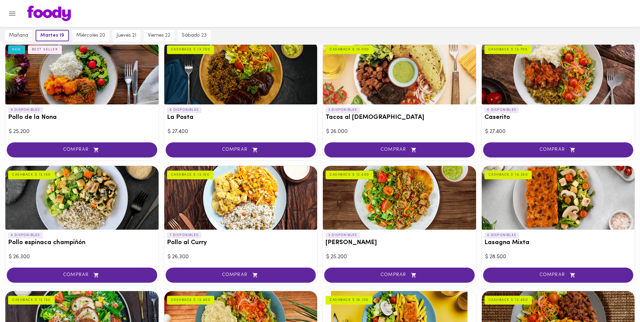
scroll to position [369, 0]
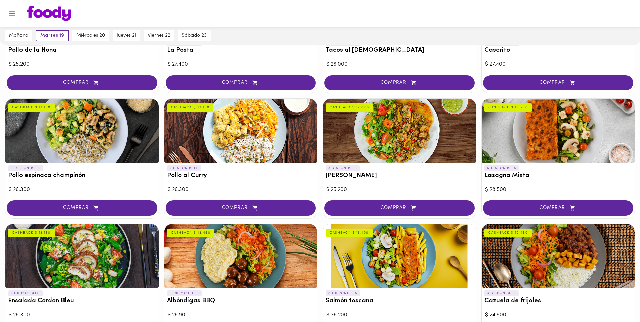
click at [279, 138] on div at bounding box center [240, 131] width 153 height 64
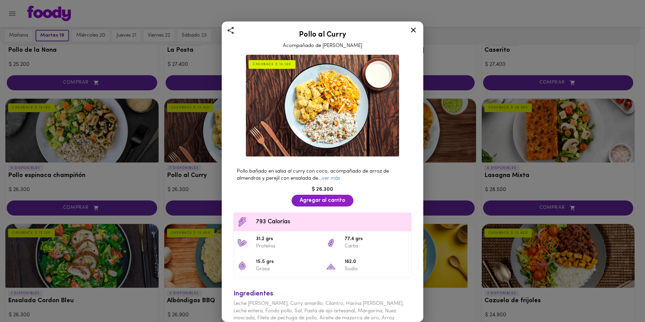
click at [208, 147] on div "Pollo al Curry Acompañado de Arroz Pilaf CASHBACK $ 13.150 Pollo bañado en sals…" at bounding box center [322, 161] width 645 height 322
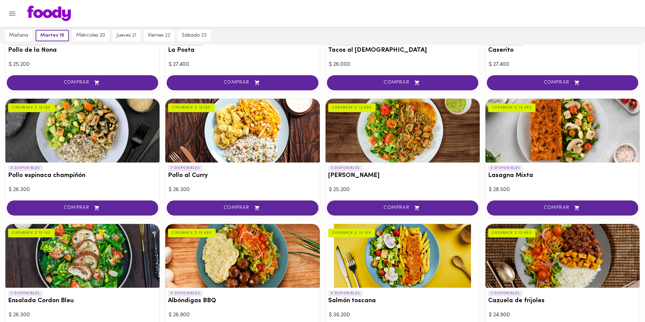
click at [433, 144] on div at bounding box center [402, 131] width 154 height 64
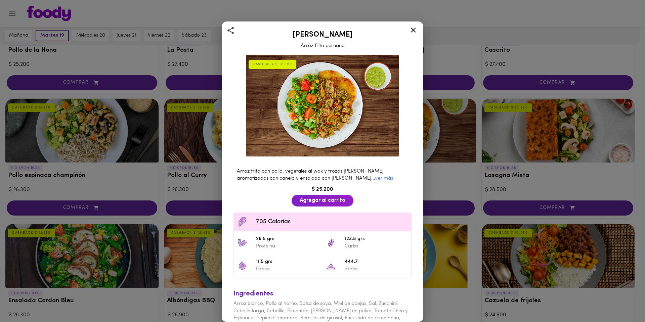
click at [492, 135] on div "[PERSON_NAME] frito peruano CASHBACK $ 12.600 Arroz frito con pollo, vegetales …" at bounding box center [322, 161] width 645 height 322
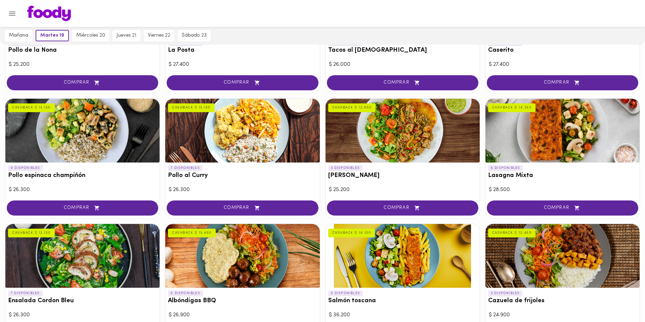
click at [498, 137] on div at bounding box center [562, 131] width 154 height 64
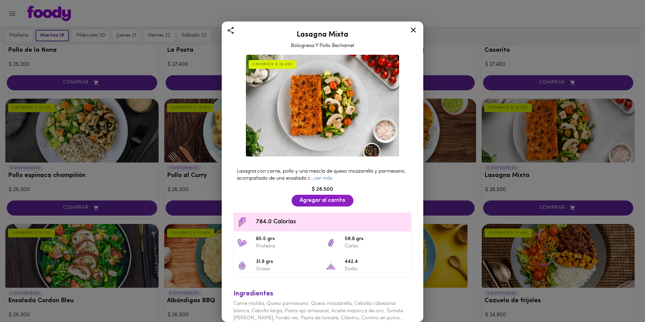
click at [137, 299] on div "Lasagna Mixta Bolognesa Y Pollo Bechamel CASHBACK $ 14.250 Lasagna con carne, p…" at bounding box center [322, 161] width 645 height 322
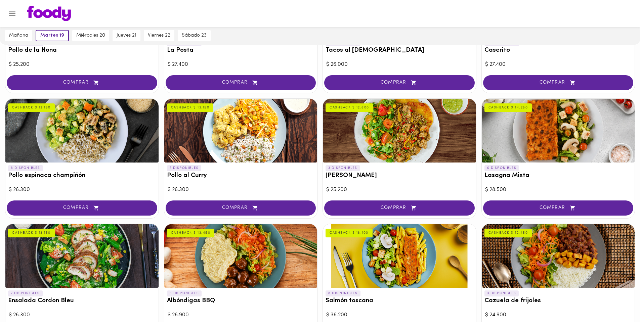
scroll to position [504, 0]
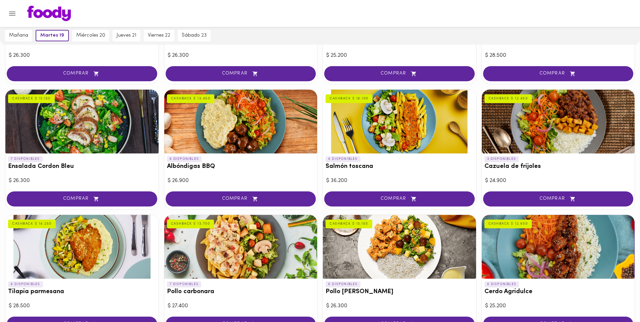
click at [88, 140] on div at bounding box center [81, 122] width 153 height 64
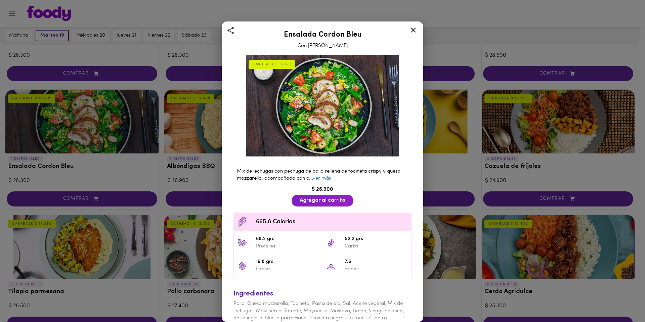
click at [98, 188] on div "Ensalada Cordon Bleu Con Aderezo [PERSON_NAME] $ 13.150 Mix de lechugas con pec…" at bounding box center [322, 161] width 645 height 322
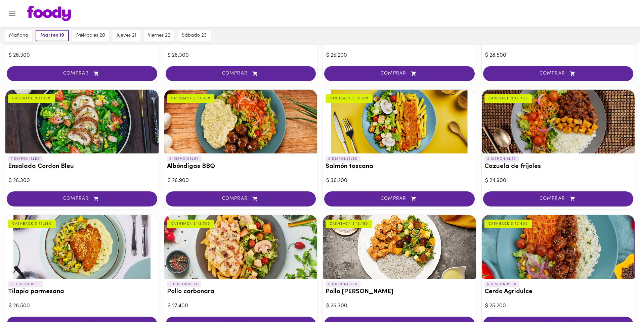
click at [393, 145] on div at bounding box center [399, 122] width 153 height 64
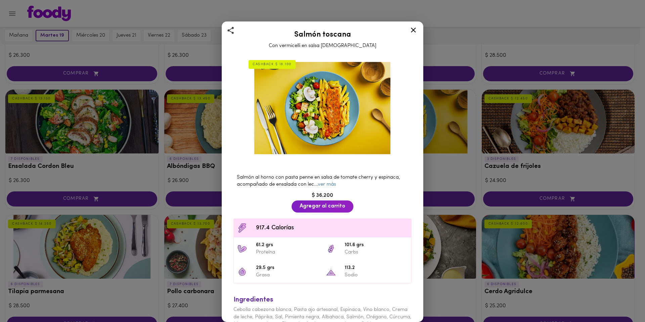
click at [431, 173] on div "Salmón toscana Con vermicelli en salsa [DEMOGRAPHIC_DATA] CASHBACK $ 18.100 Sal…" at bounding box center [322, 161] width 645 height 322
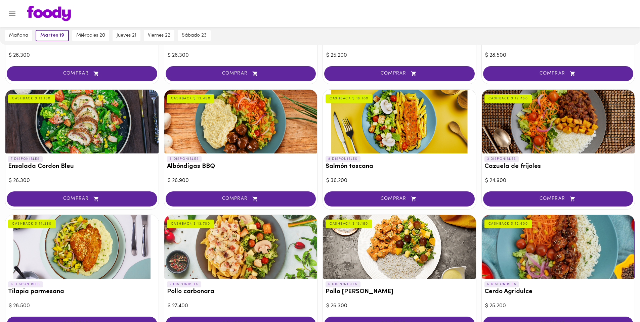
click at [258, 135] on div at bounding box center [240, 122] width 153 height 64
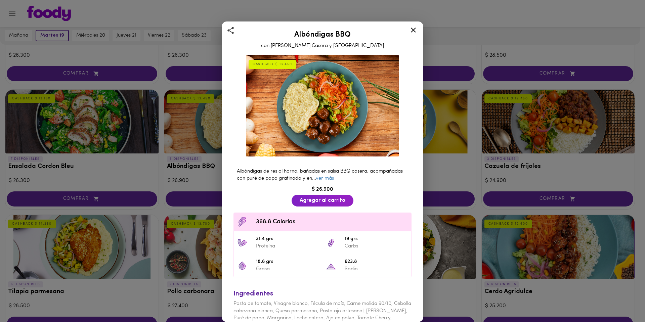
click at [105, 235] on div "Albóndigas BBQ con Salsa Barbacoa Casera y Puré CASHBACK $ 13.450 Albóndigas de…" at bounding box center [322, 161] width 645 height 322
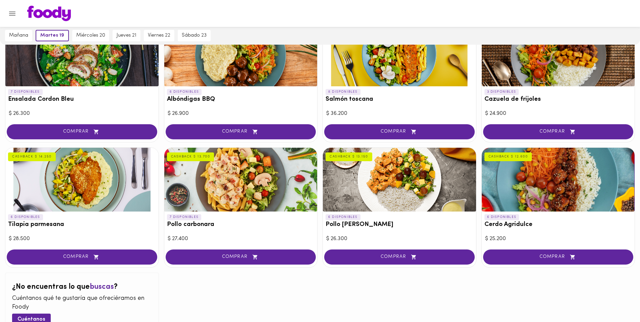
scroll to position [605, 0]
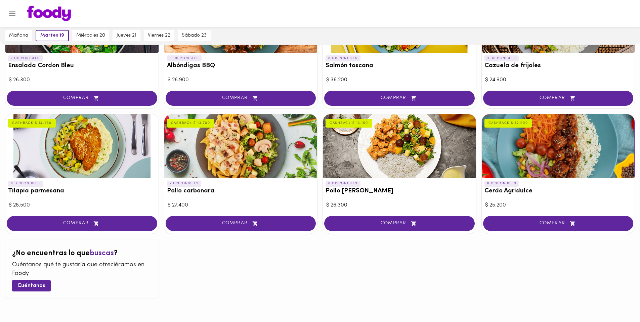
click at [231, 187] on div "7 DISPONIBLES Pollo carbonara CASHBACK $ 13.700" at bounding box center [240, 189] width 153 height 22
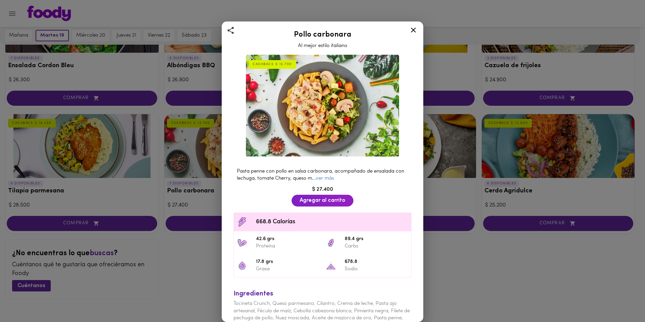
click at [149, 162] on div "Pollo carbonara Al mejor estilo italiano CASHBACK $ 13.700 Pasta penne con poll…" at bounding box center [322, 161] width 645 height 322
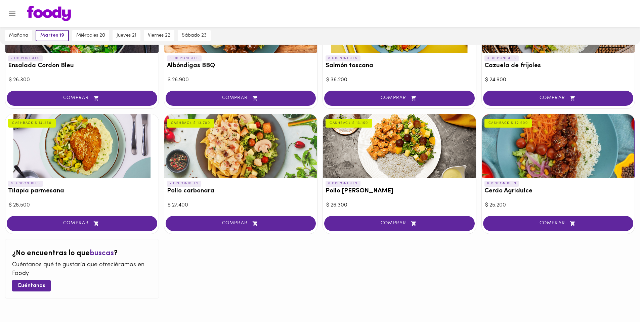
click at [132, 160] on div at bounding box center [81, 146] width 153 height 64
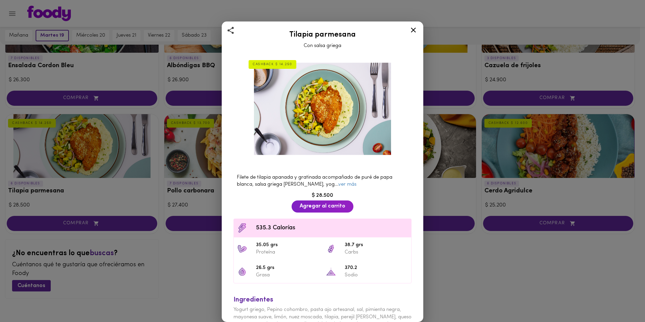
click at [483, 250] on div "Tilapia parmesana Con salsa griega CASHBACK $ 14.250 Filete de tilapia apanada …" at bounding box center [322, 161] width 645 height 322
